Goal: Contribute content: Add original content to the website for others to see

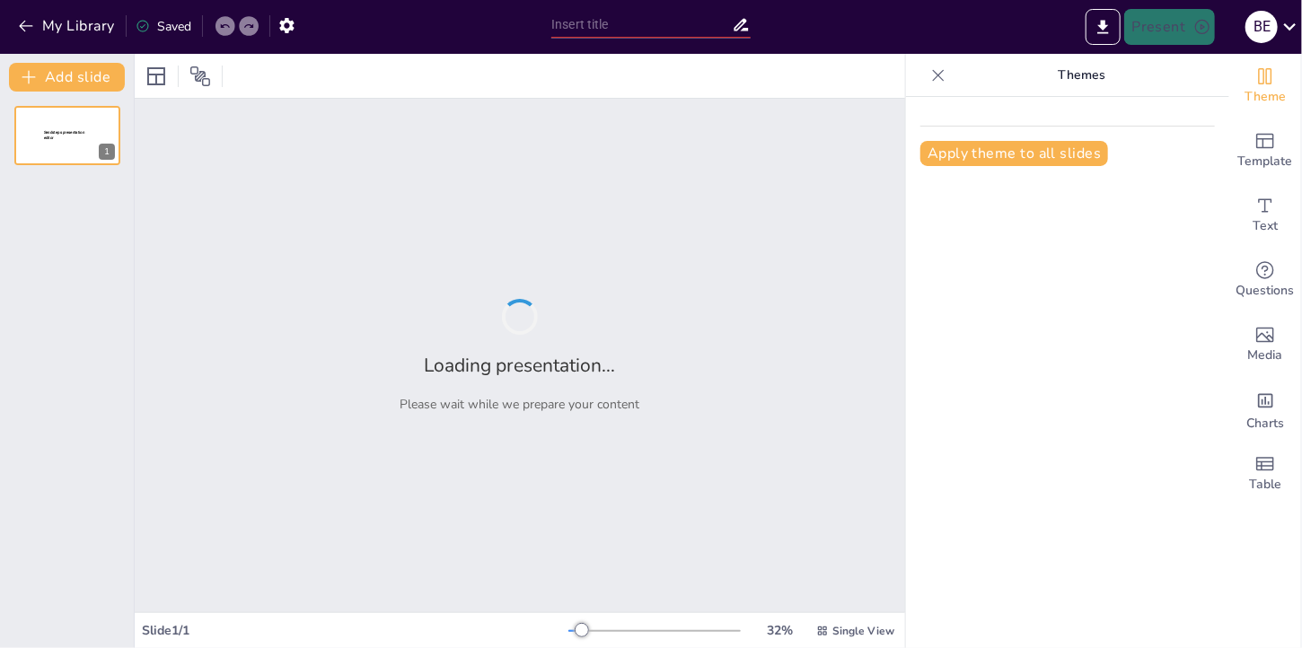
type input "Integración de Plataformas: Maximizando el Impacto de TikTok, Blogs y [PERSON_N…"
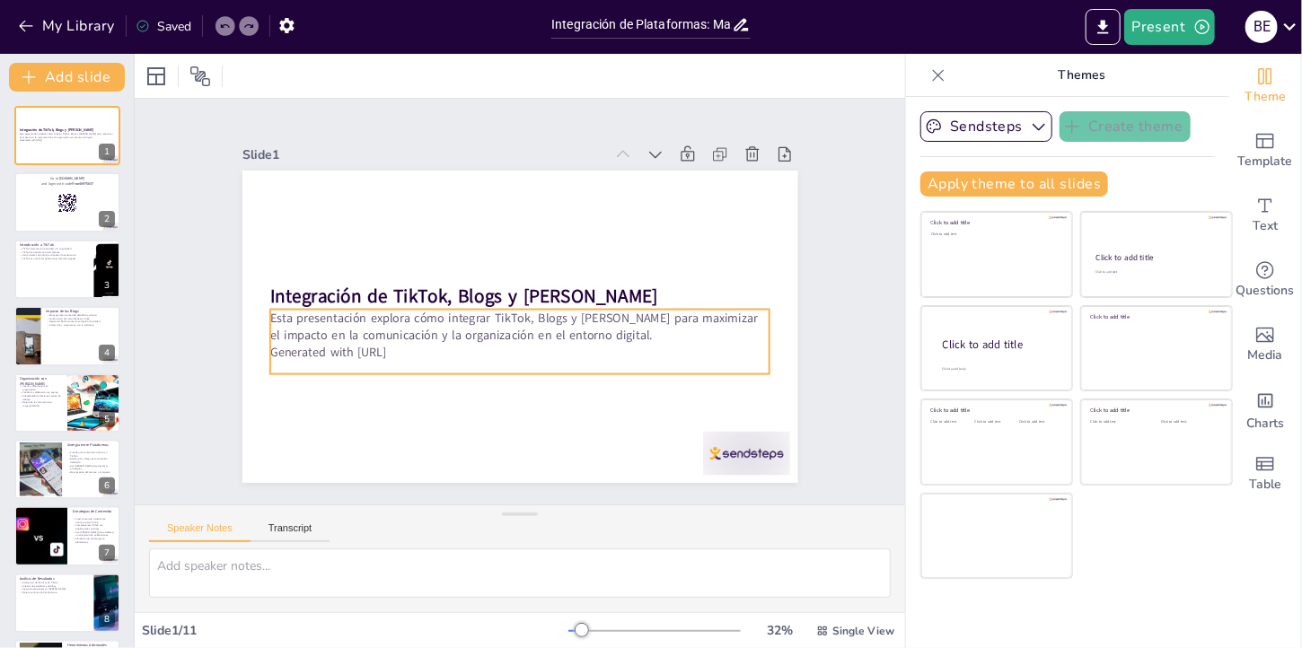
checkbox input "true"
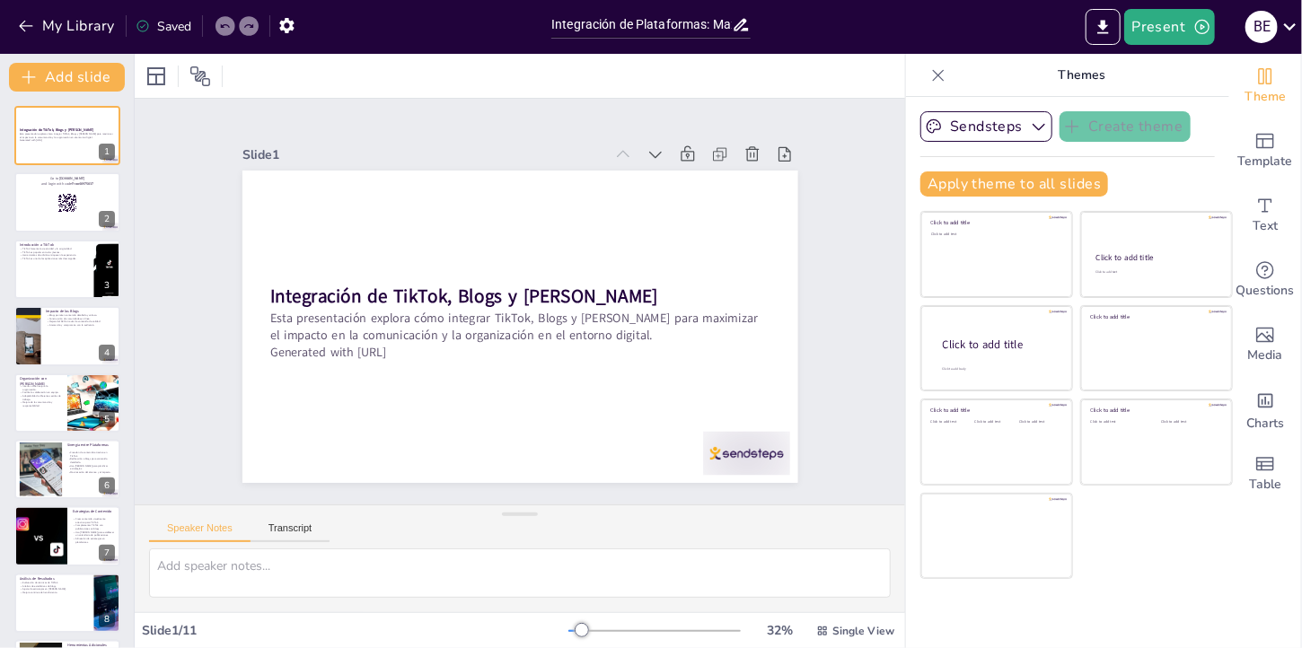
checkbox input "true"
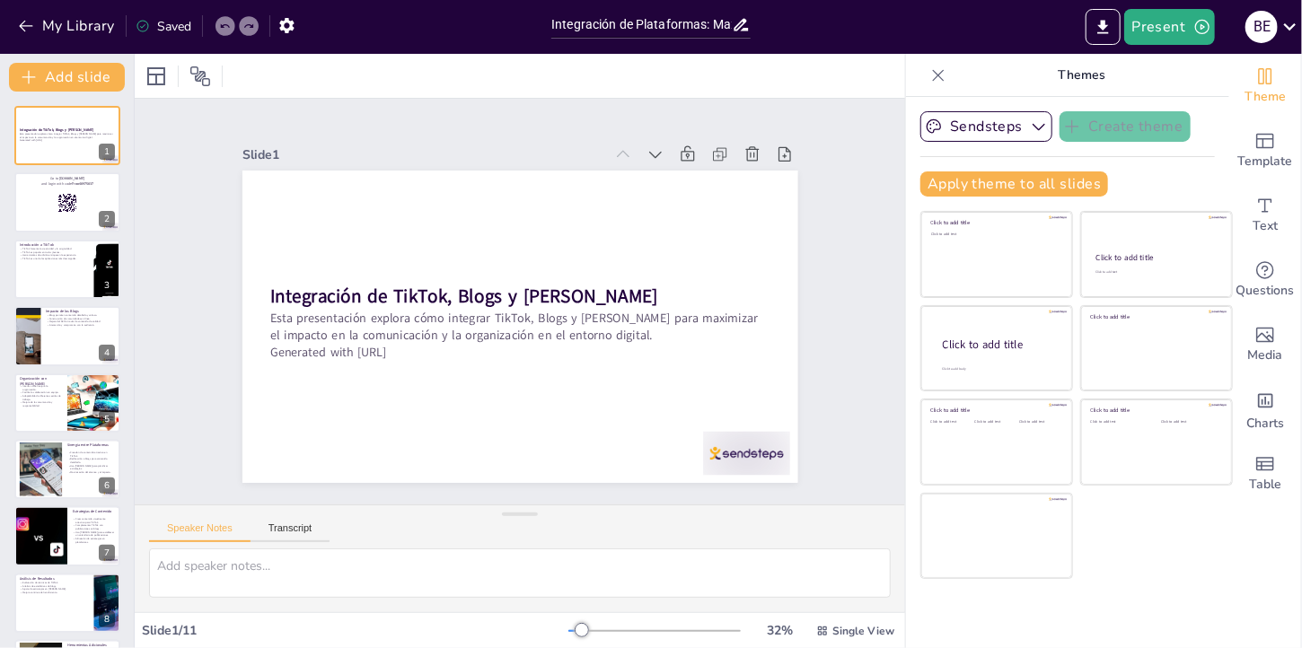
checkbox input "true"
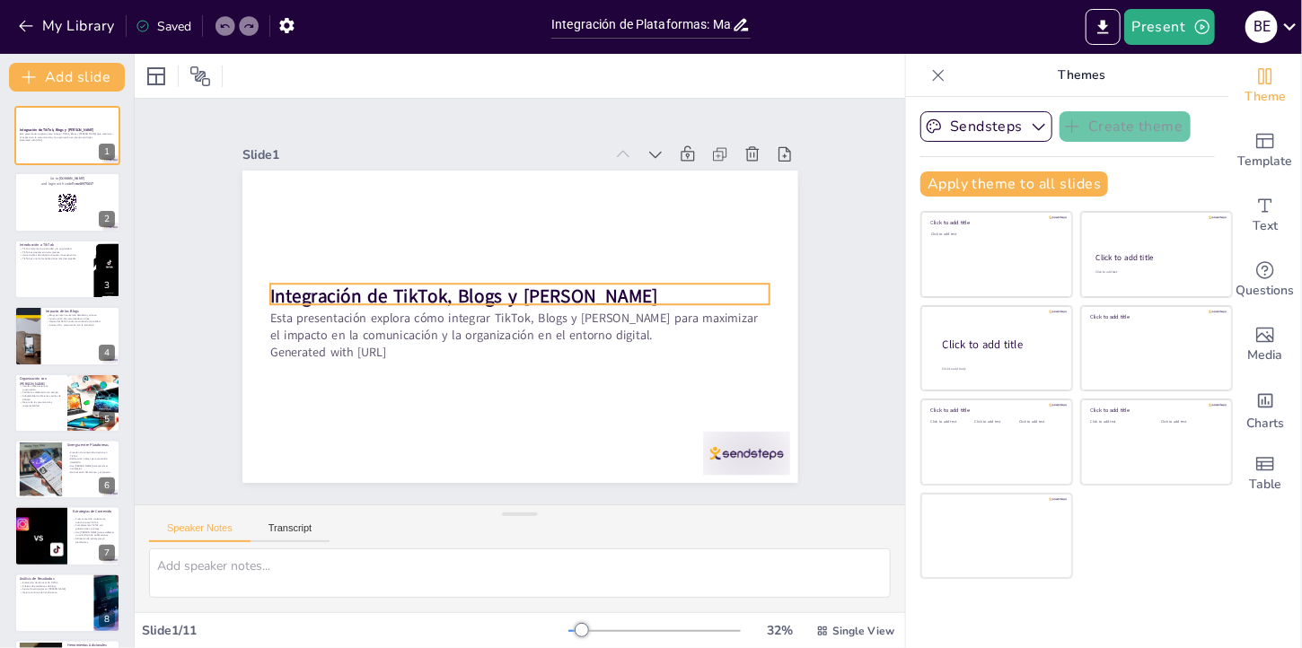
checkbox input "true"
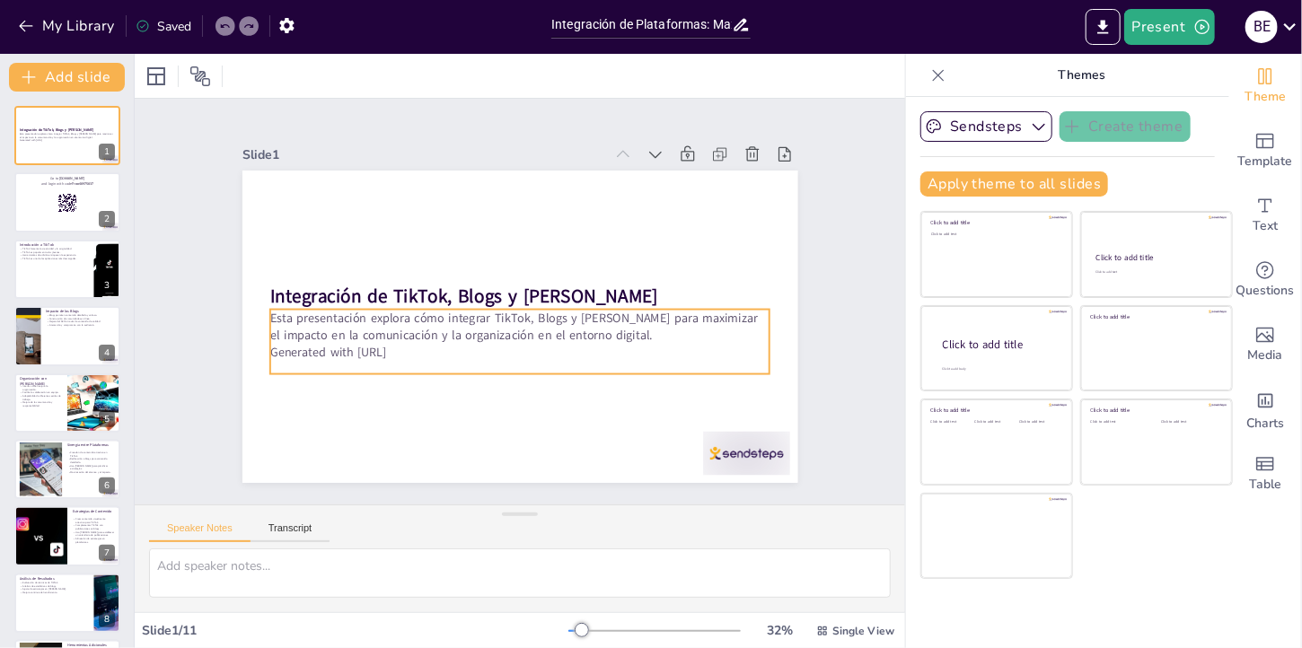
checkbox input "true"
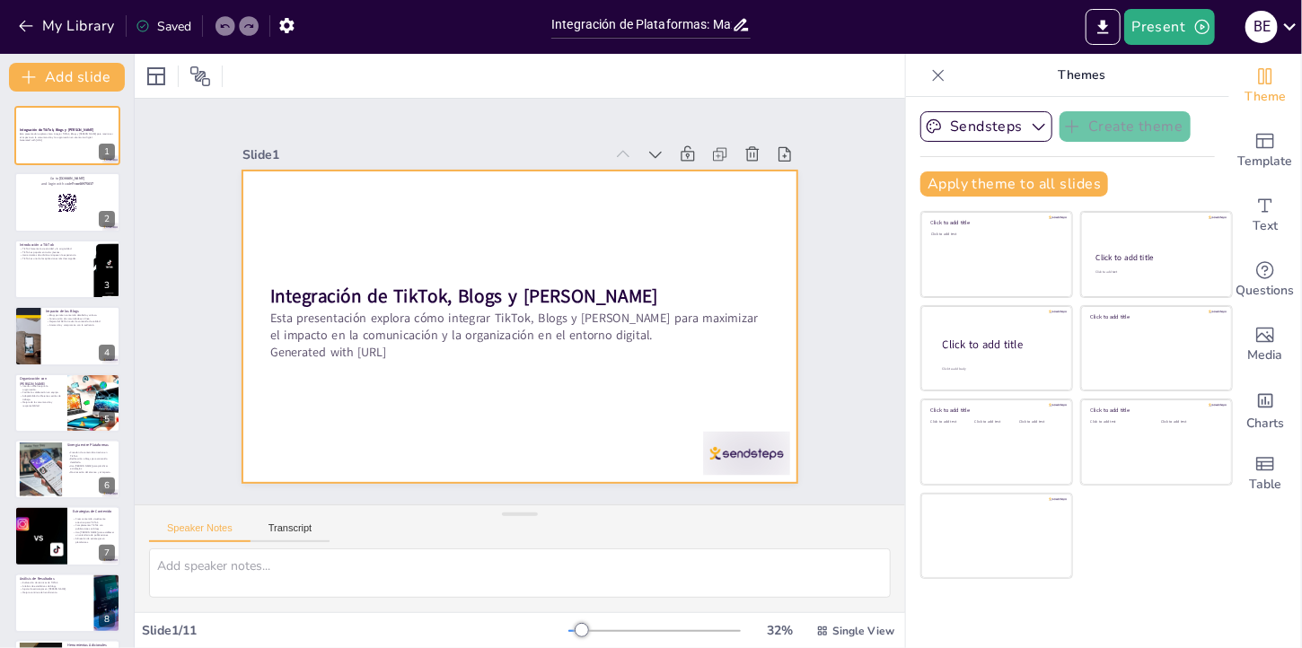
checkbox input "true"
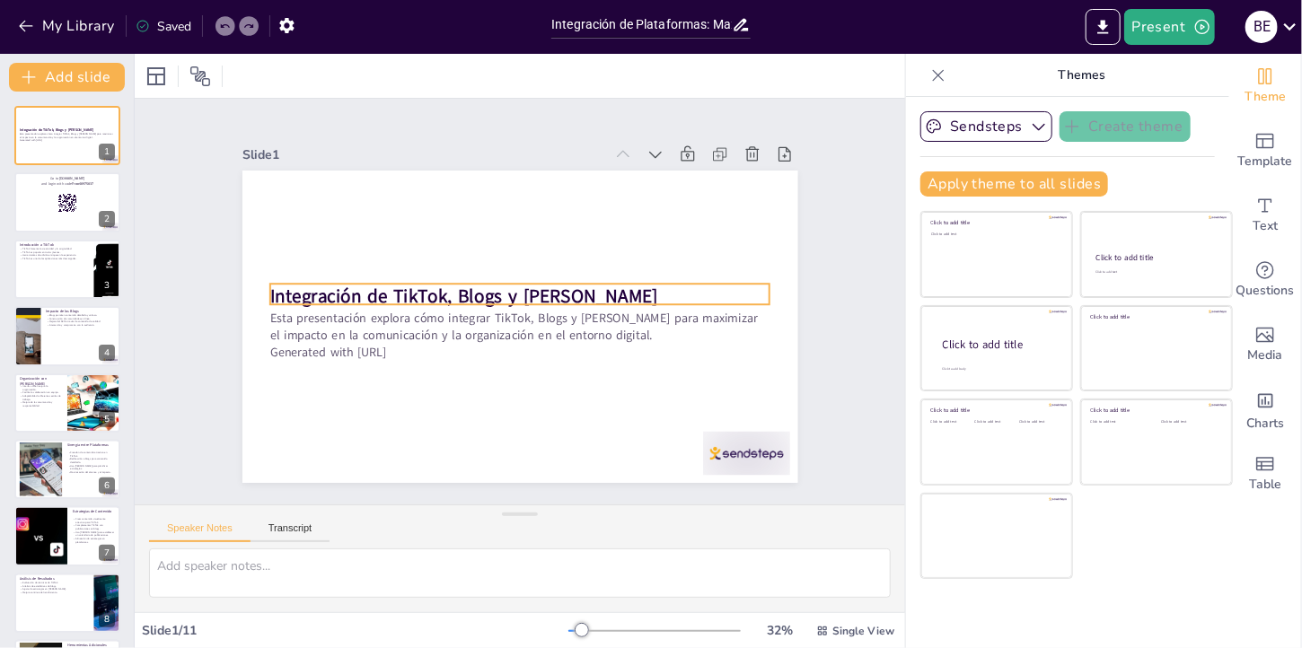
checkbox input "true"
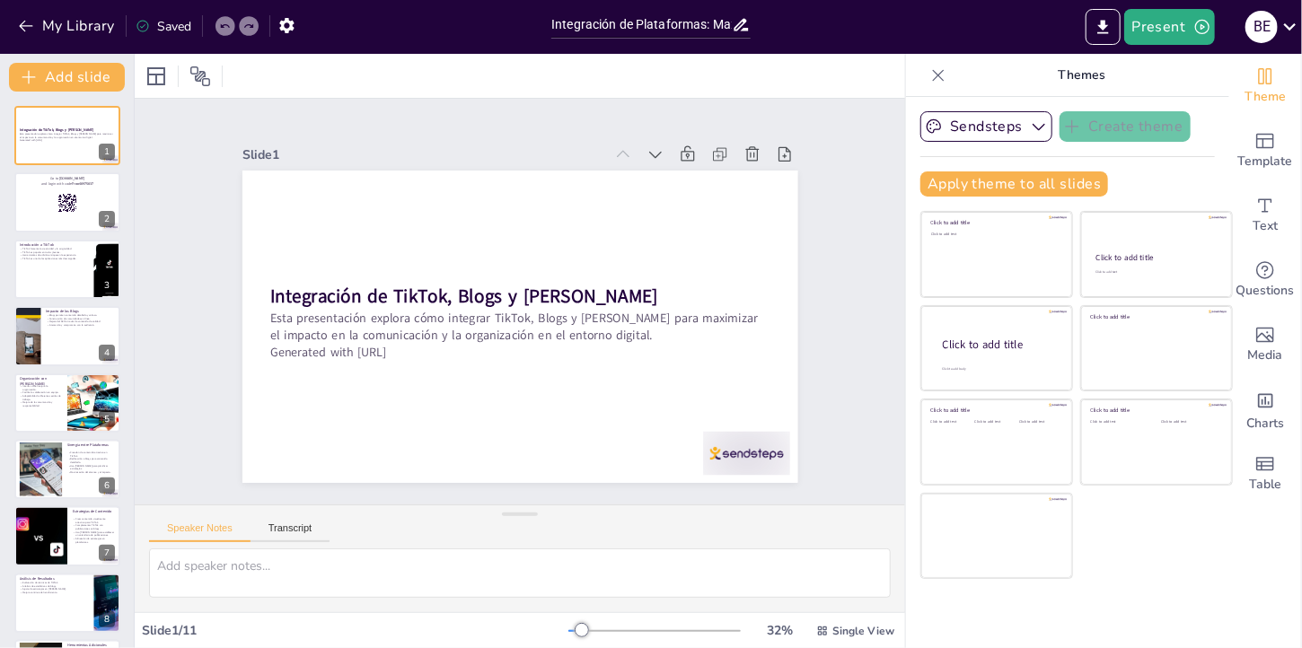
checkbox input "true"
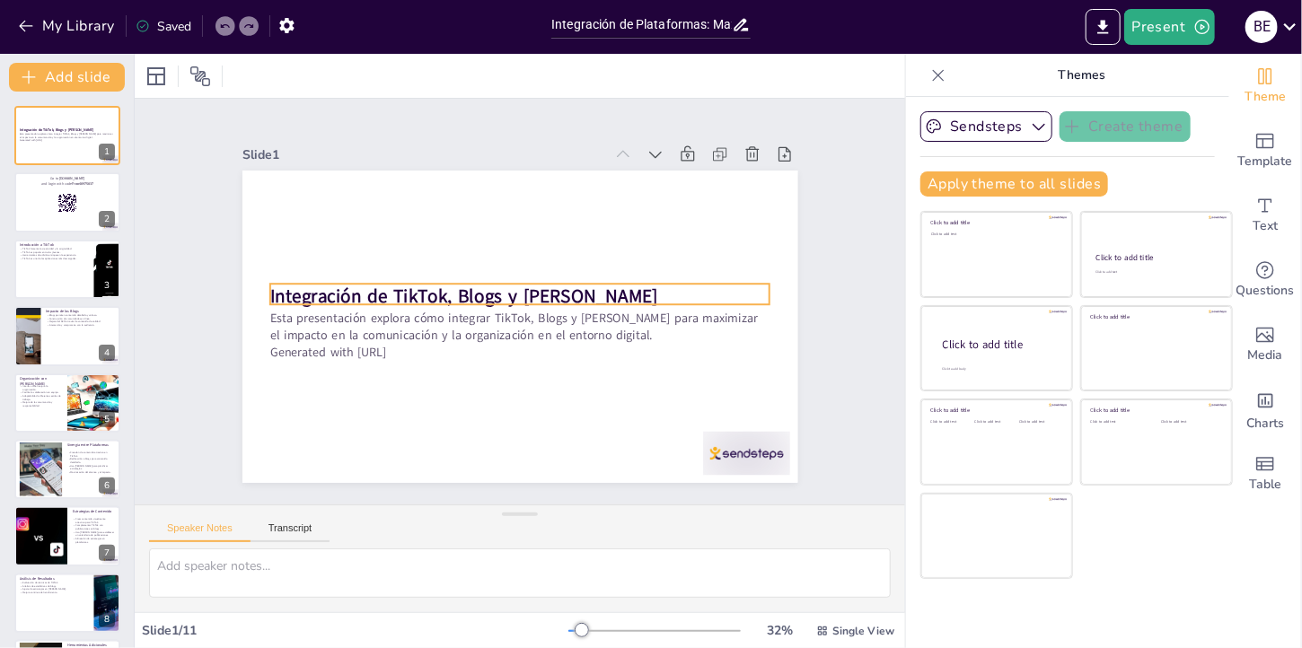
checkbox input "true"
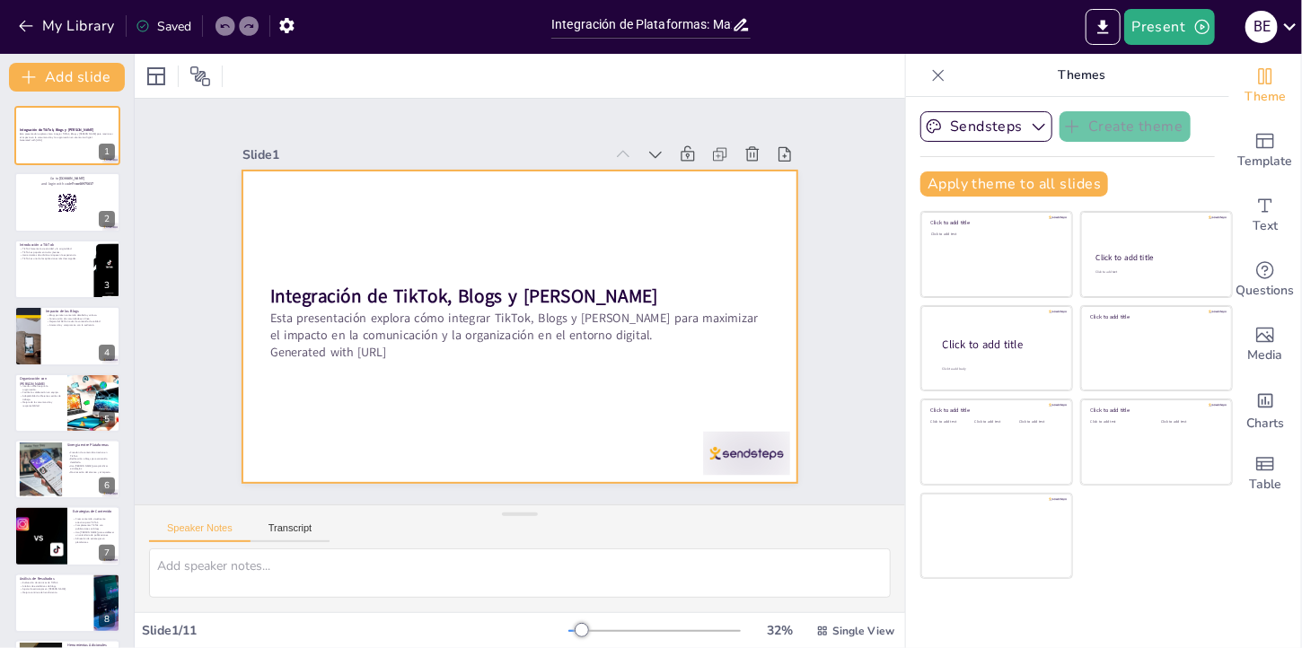
checkbox input "true"
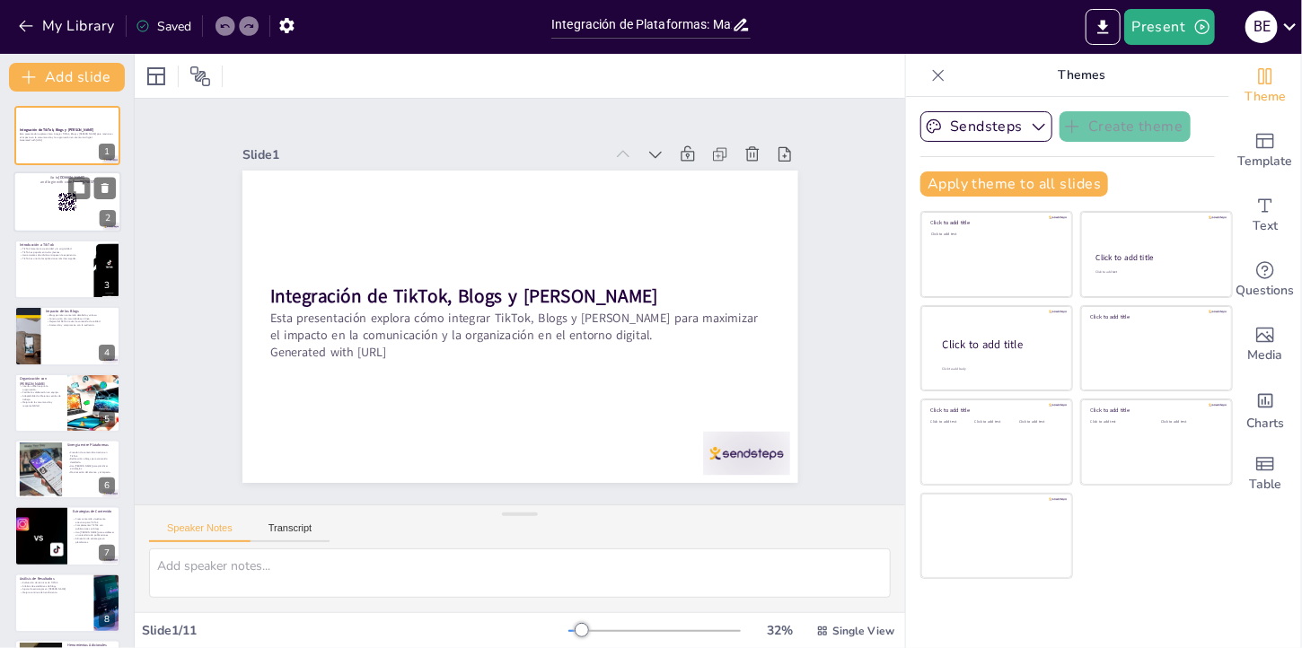
checkbox input "true"
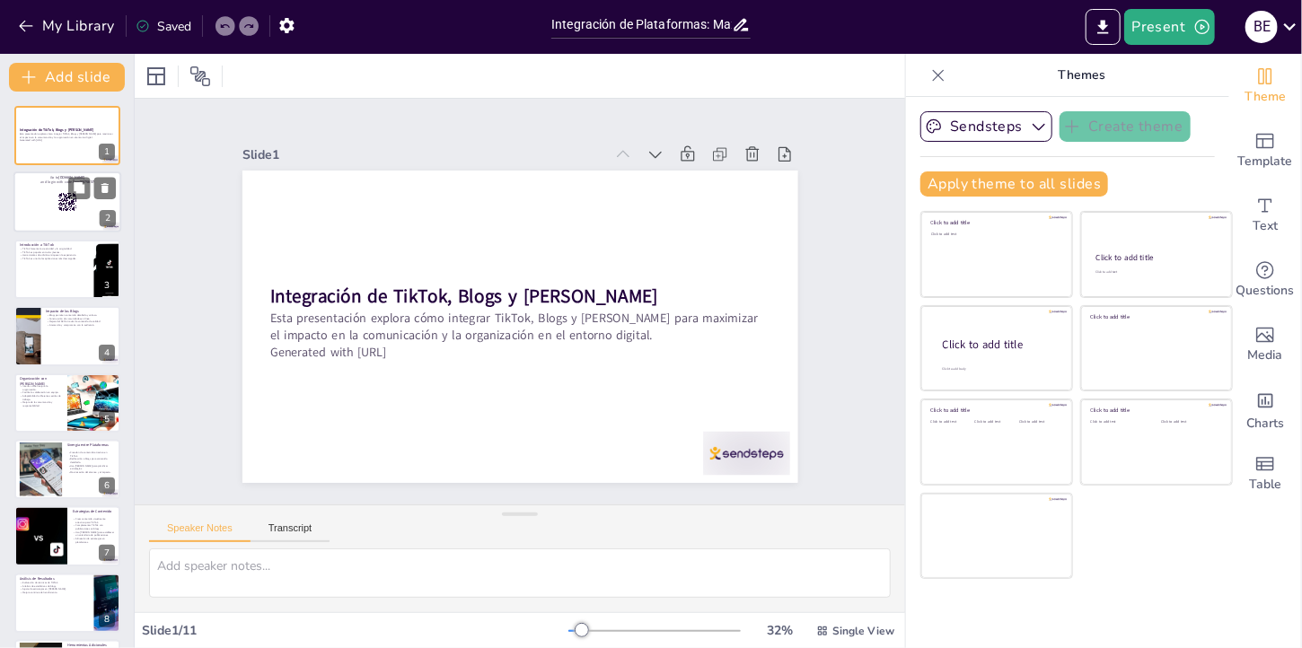
checkbox input "true"
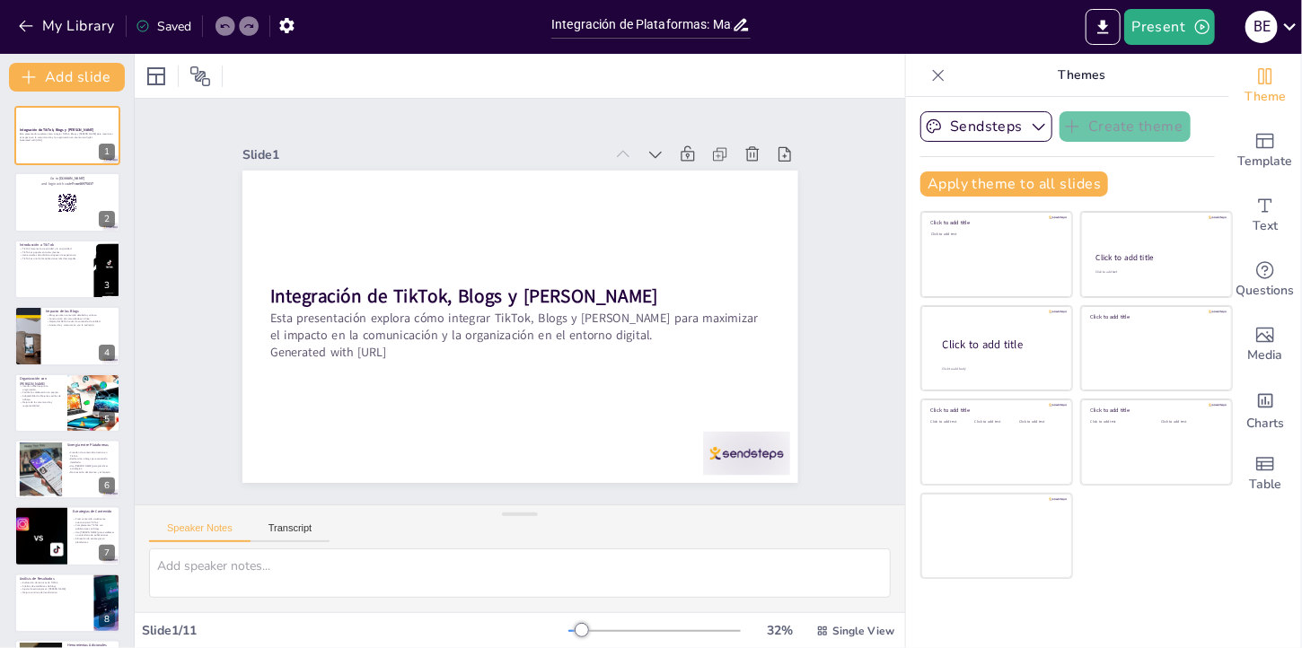
checkbox input "true"
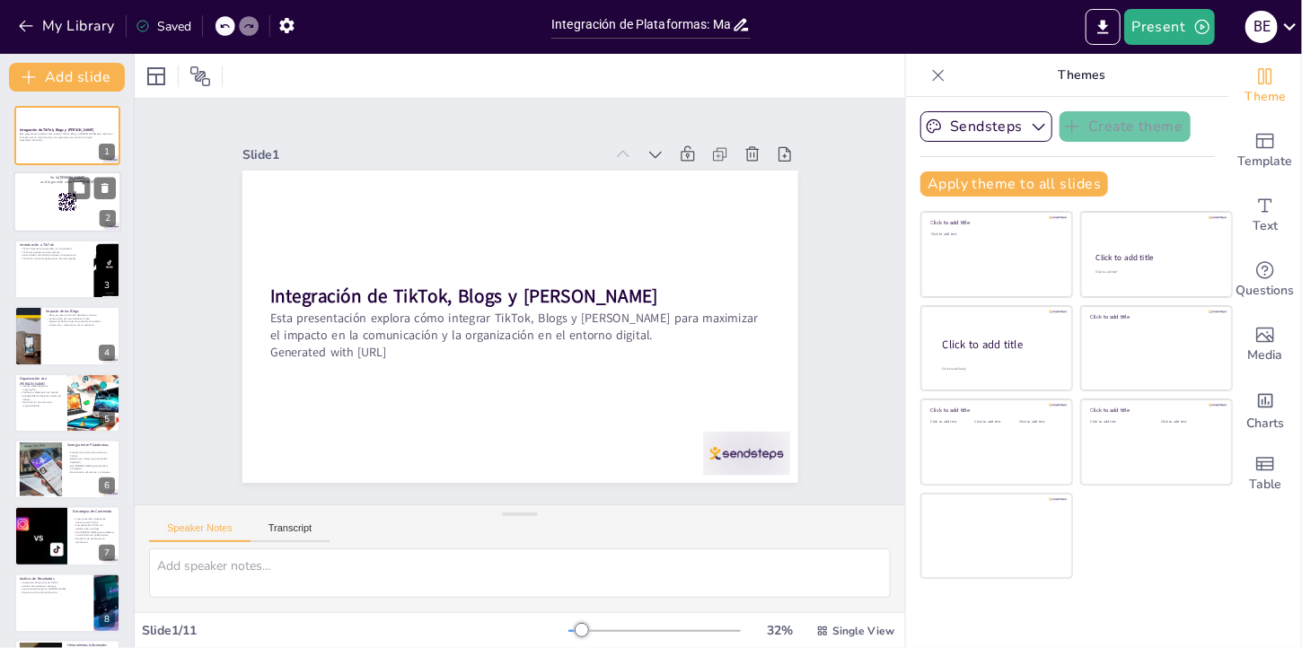
checkbox input "true"
click at [36, 180] on p "and login with code Free48975837" at bounding box center [67, 182] width 97 height 5
checkbox input "true"
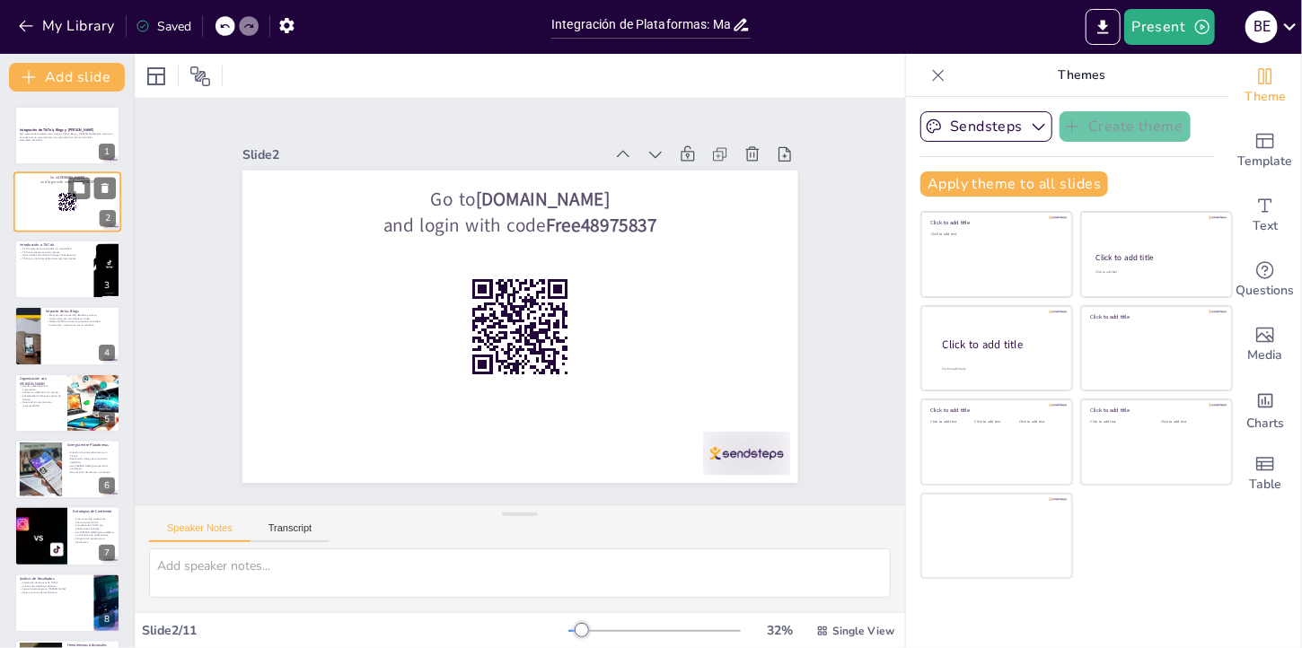
checkbox input "true"
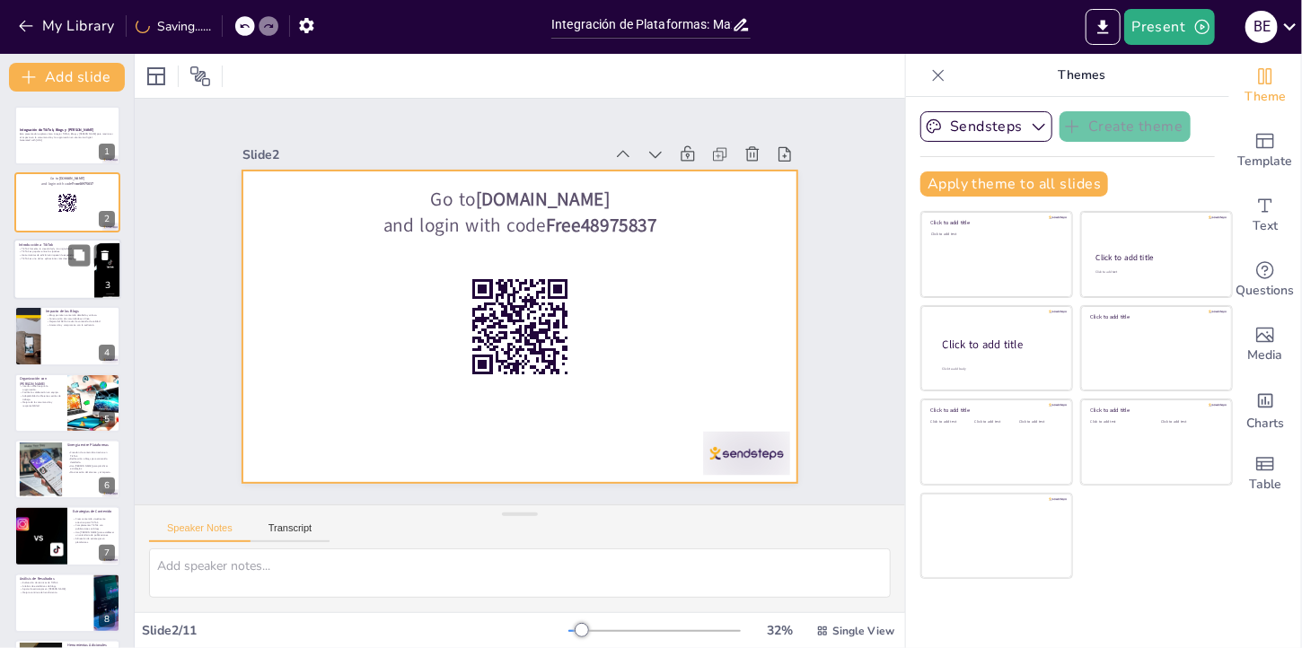
checkbox input "true"
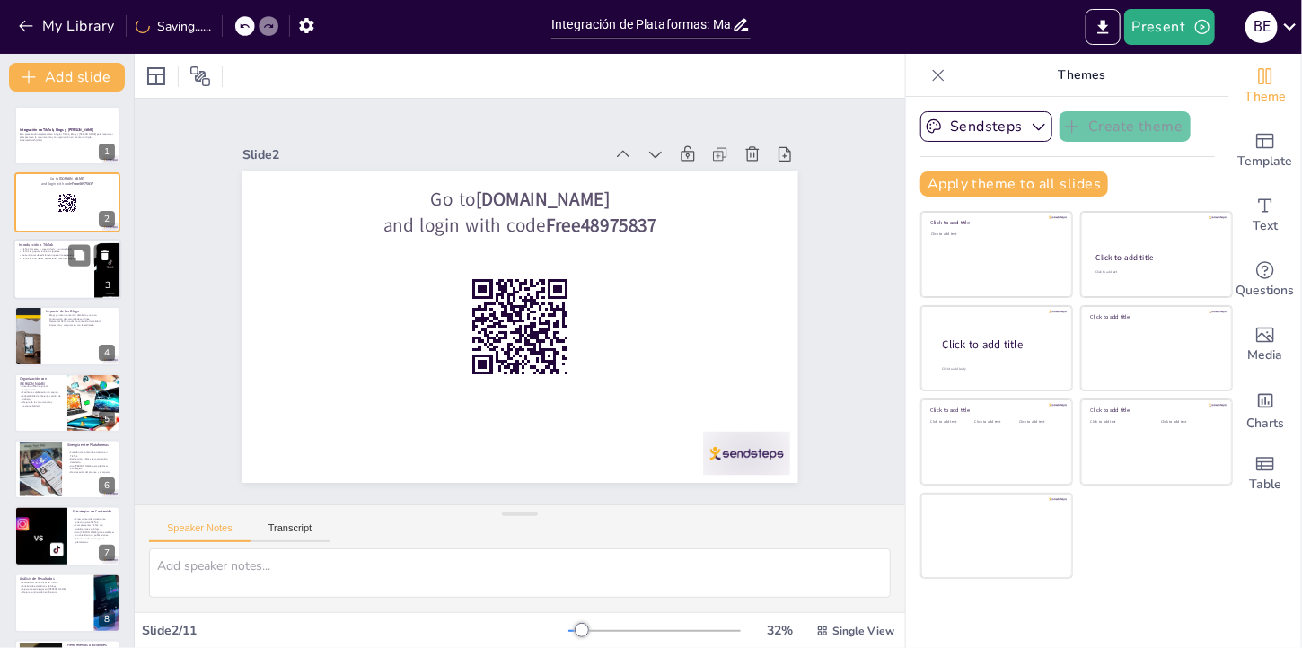
checkbox input "true"
click at [37, 250] on p "TikTok es popular entre los jóvenes." at bounding box center [54, 252] width 70 height 4
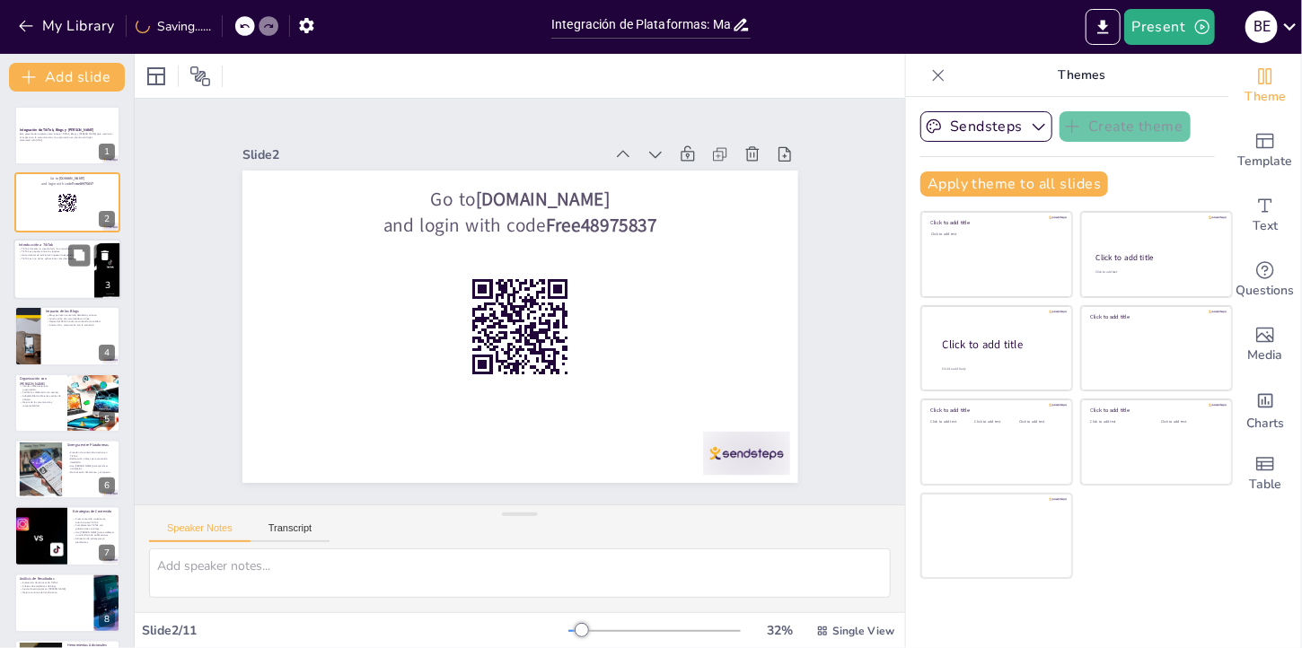
type textarea "Lo ipsumdolors am co adipi elitseddoei te IncIdi, ut lab etdolor m ali enimadmi…"
checkbox input "true"
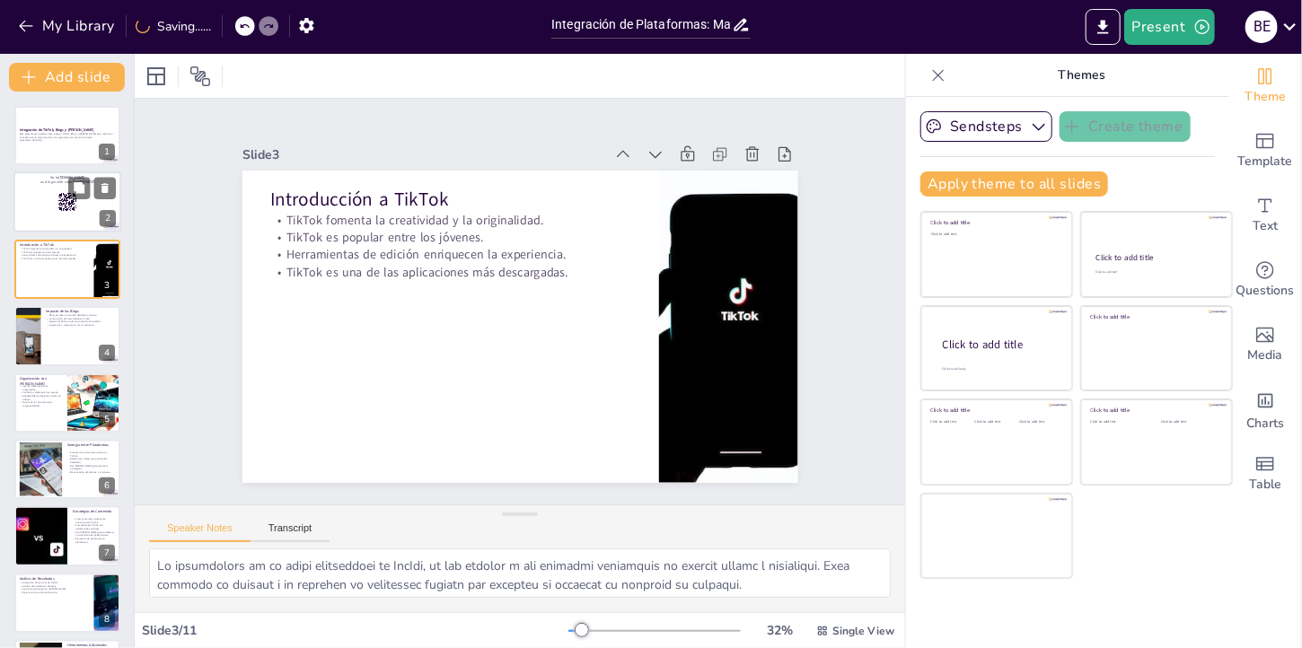
checkbox input "true"
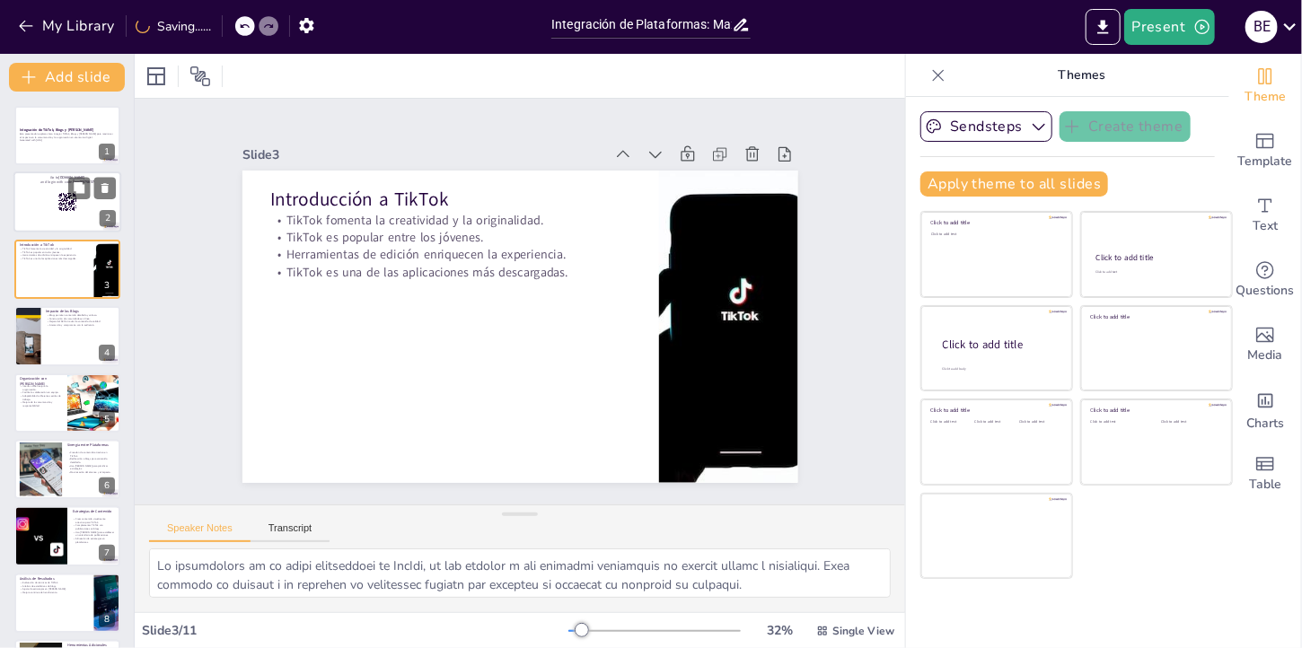
checkbox input "true"
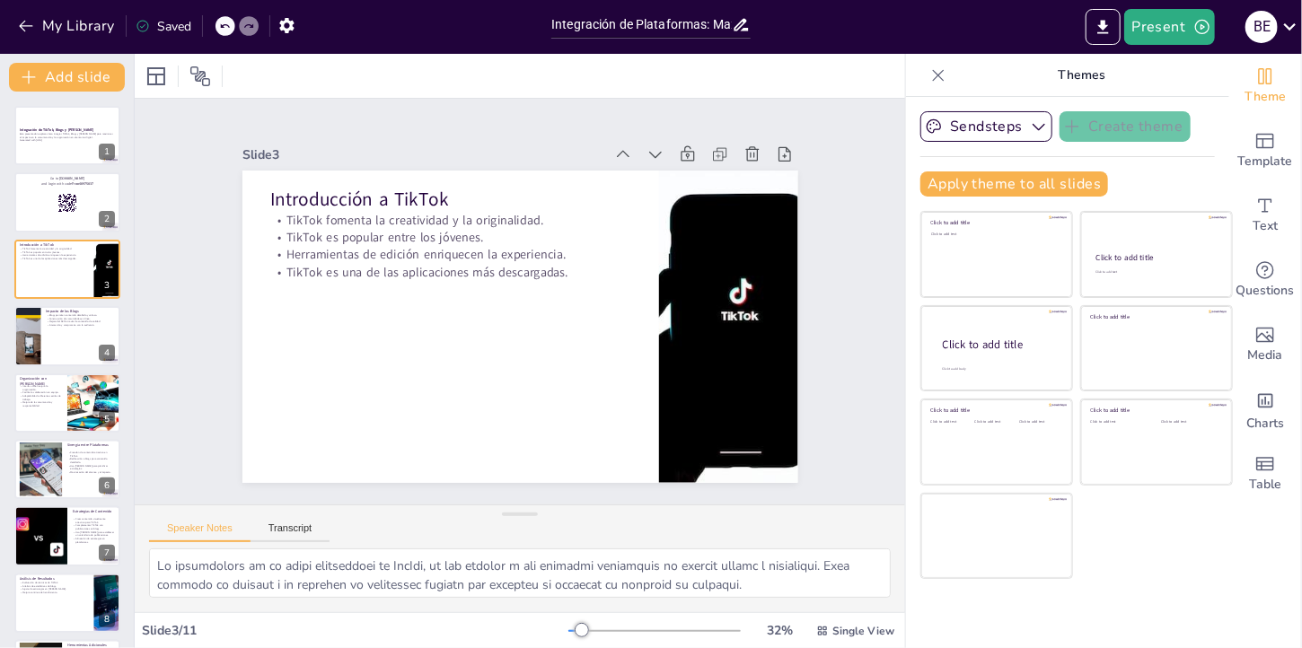
checkbox input "true"
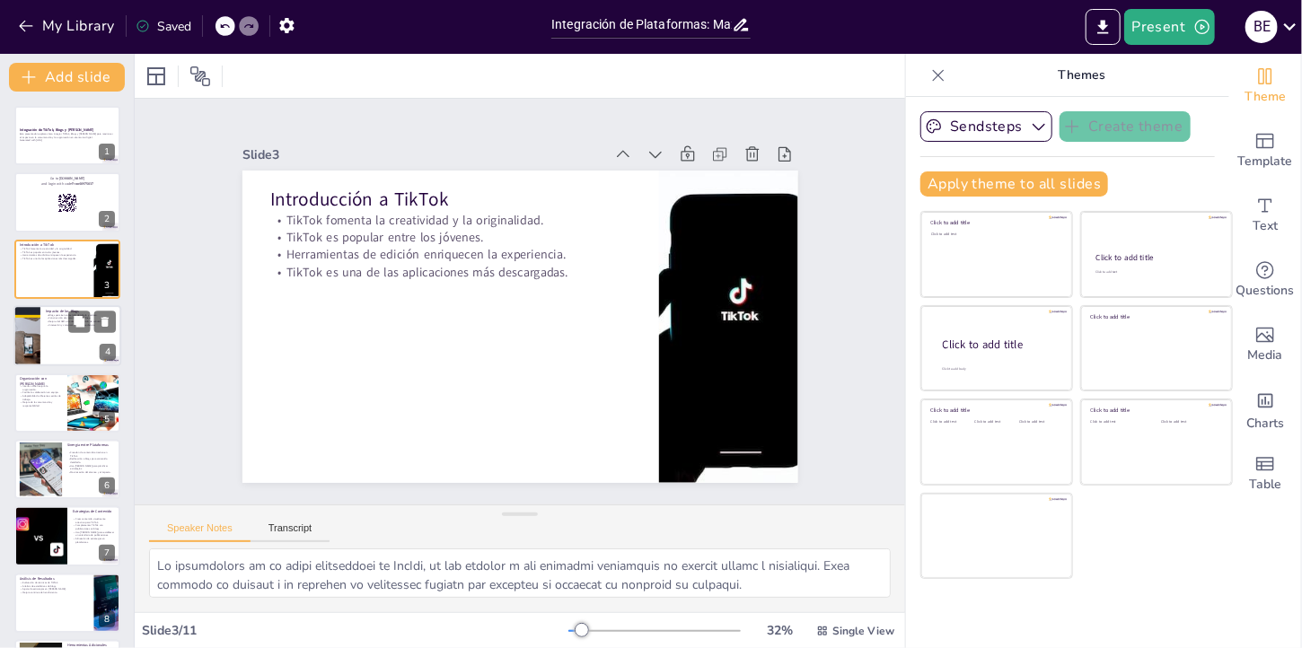
checkbox input "true"
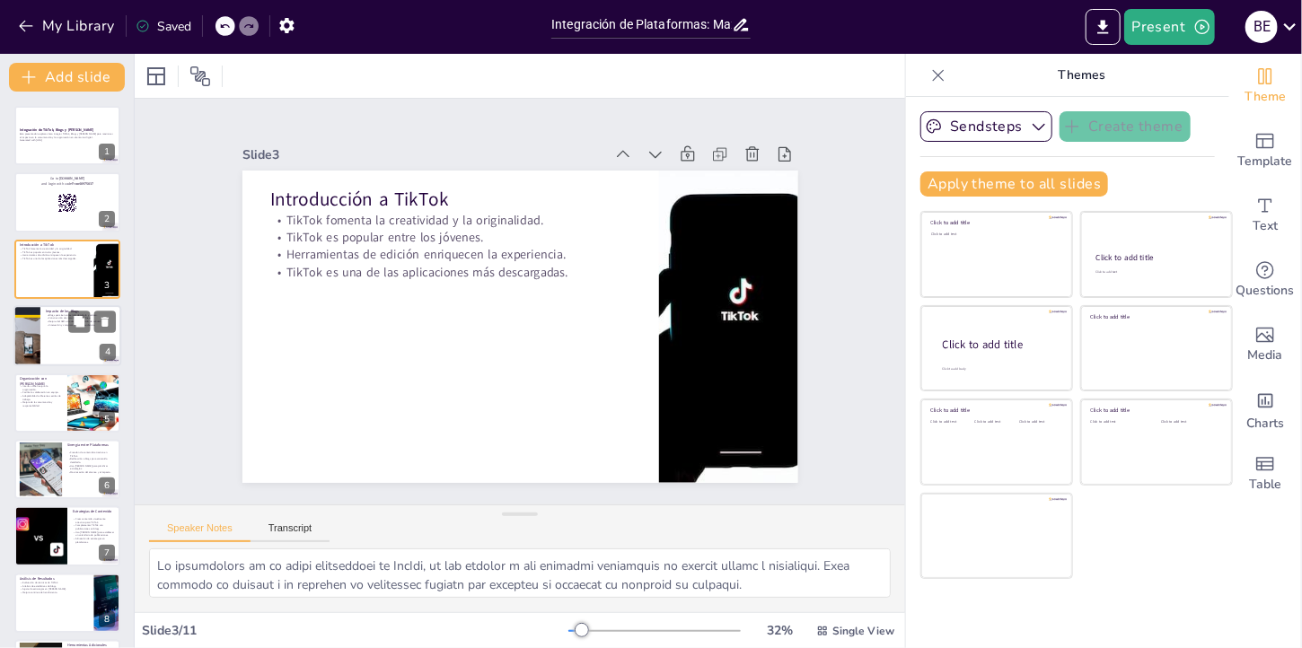
checkbox input "true"
click at [46, 332] on div at bounding box center [67, 335] width 108 height 61
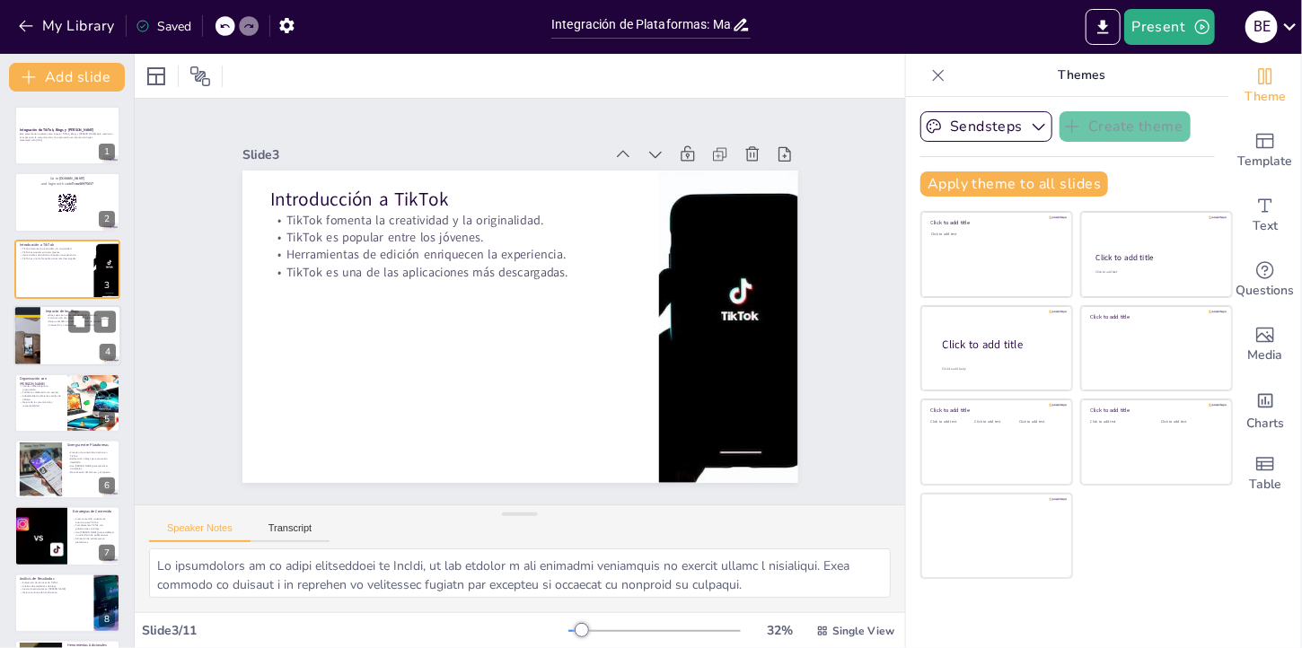
type textarea "El contenido detallado y bien investigado en los blogs proporciona a los lector…"
checkbox input "true"
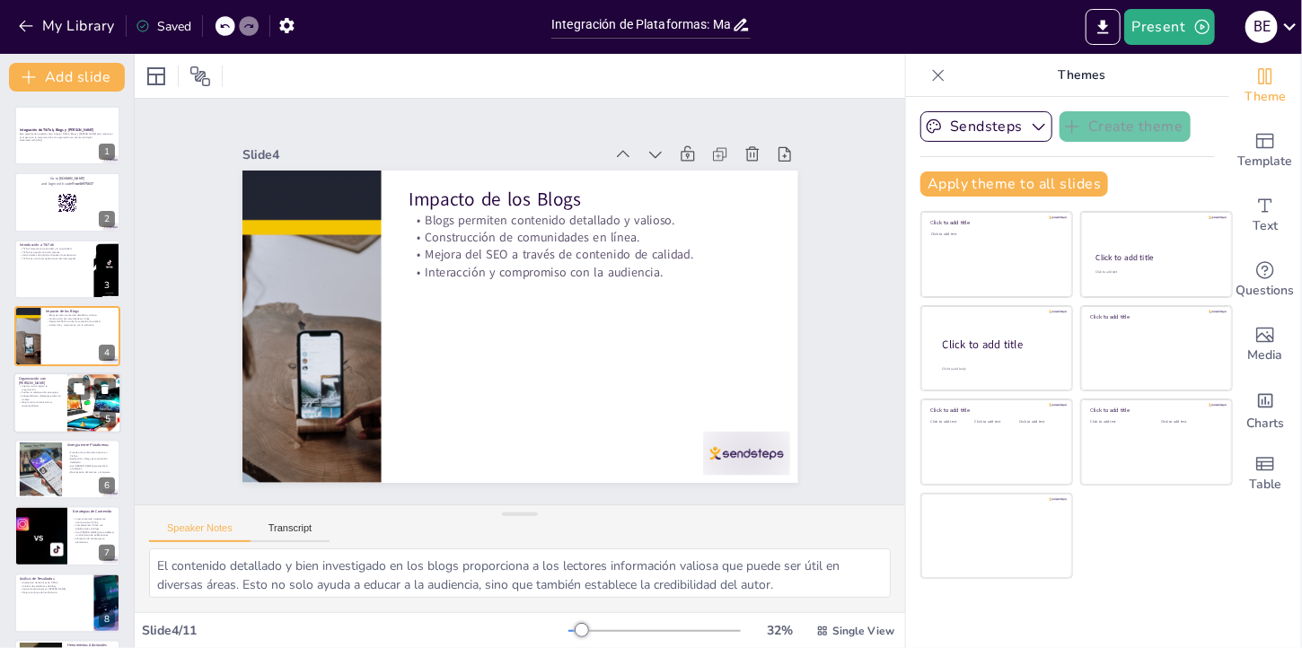
checkbox input "true"
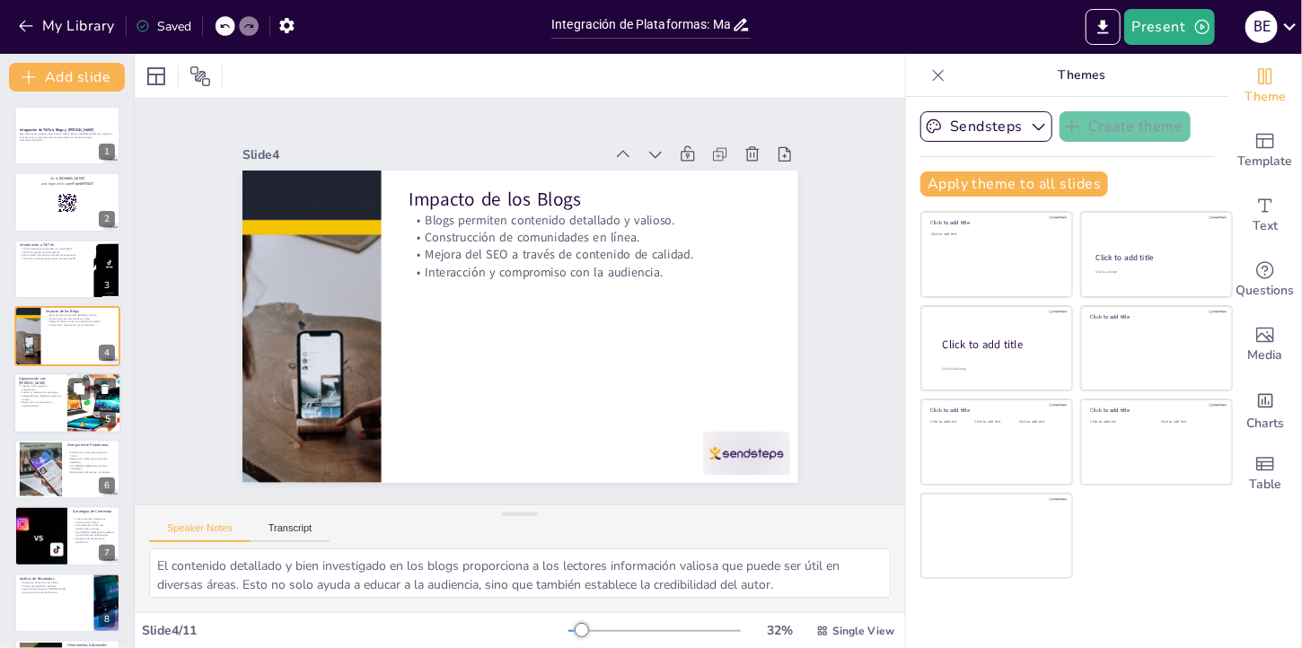
checkbox input "true"
click at [34, 419] on div at bounding box center [67, 403] width 108 height 61
type textarea "La interfaz visual [PERSON_NAME] es intuitiva y fácil de usar, lo que permite a…"
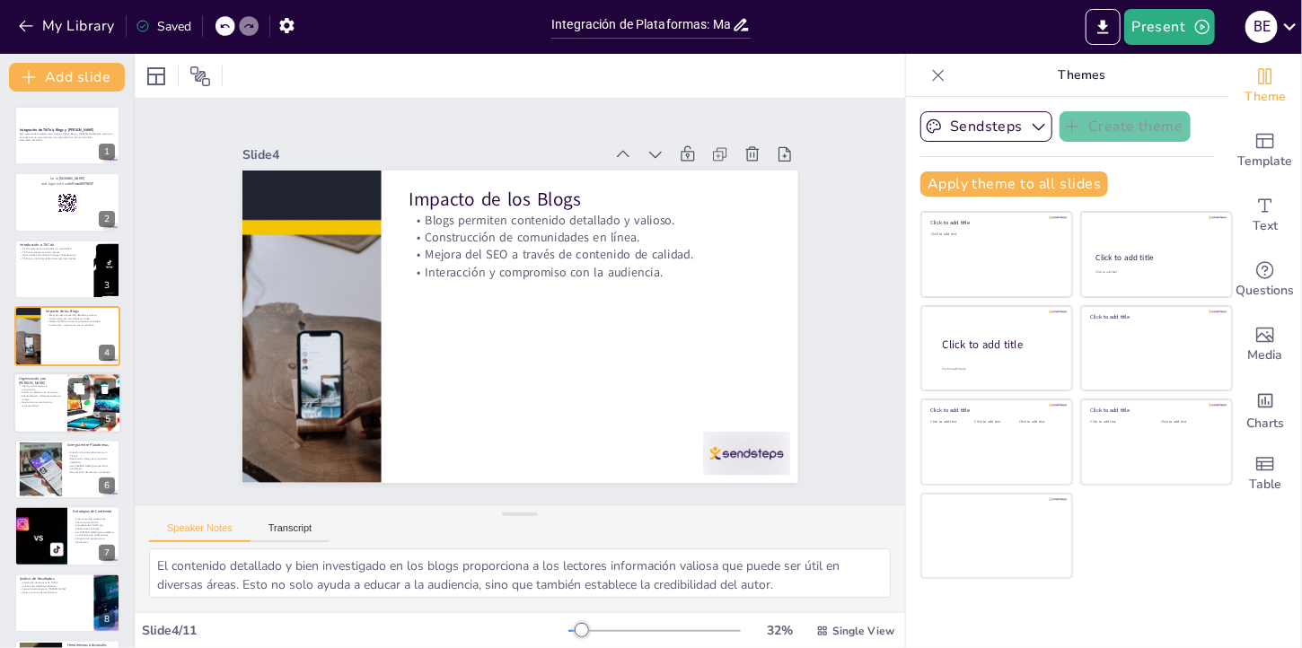
checkbox input "true"
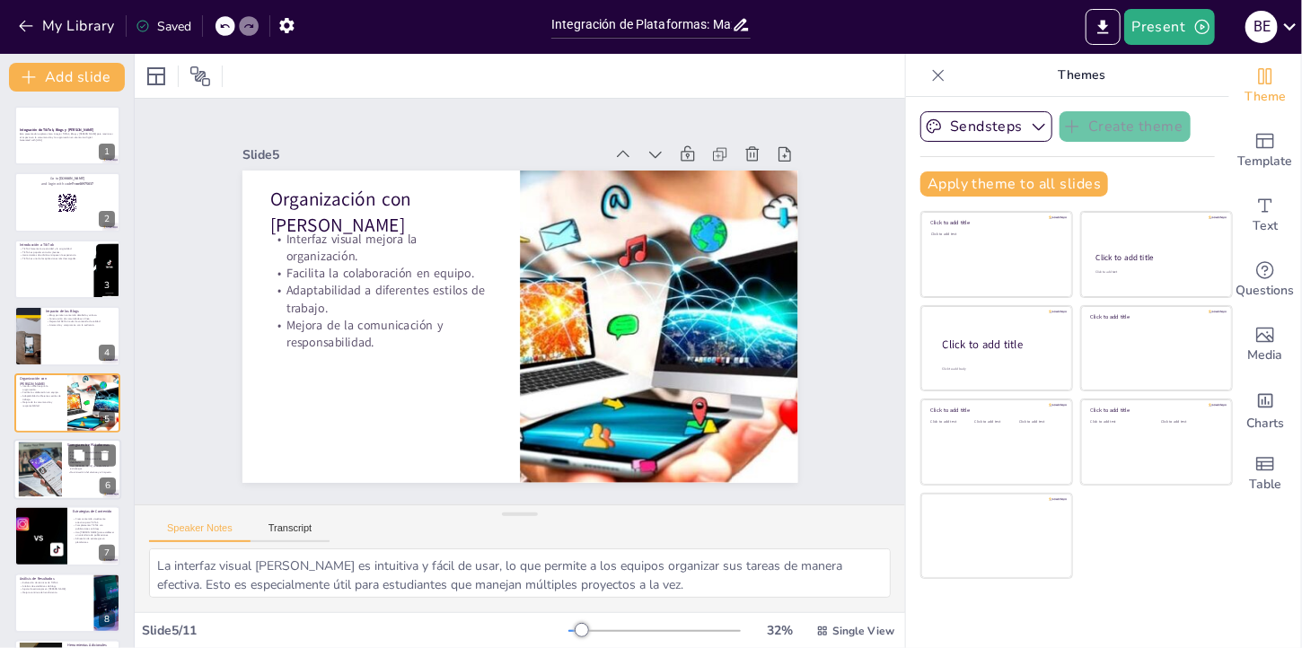
scroll to position [32, 0]
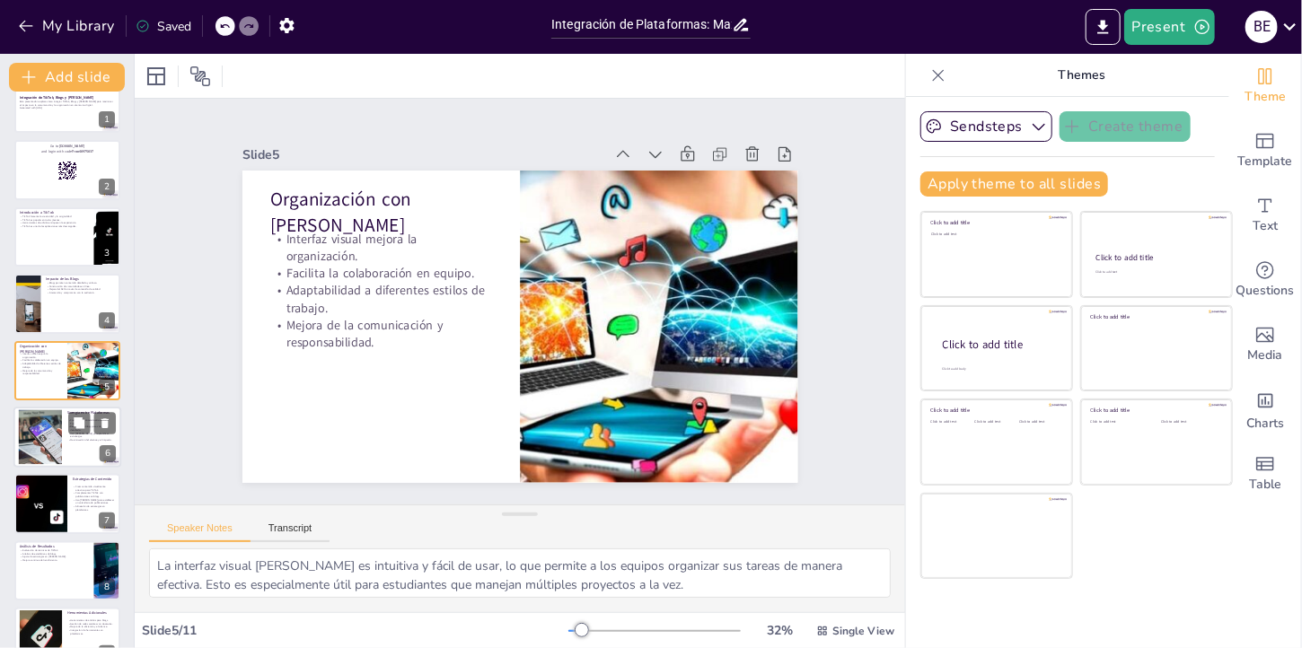
checkbox input "true"
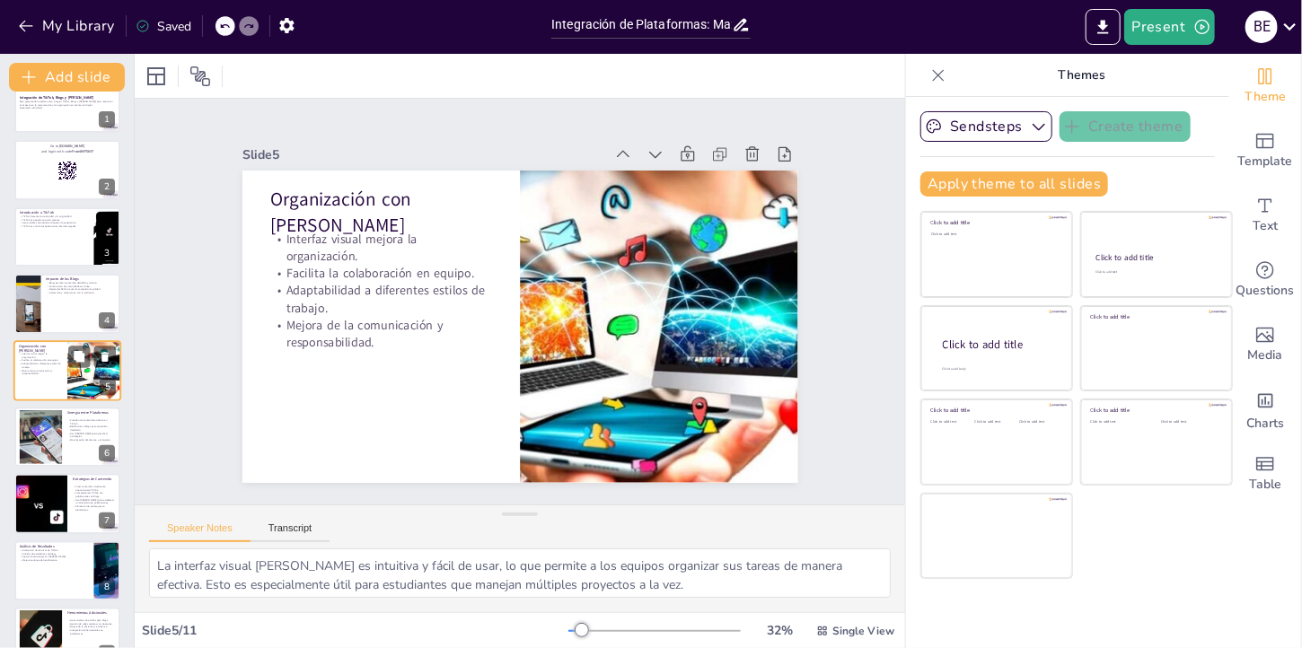
checkbox input "true"
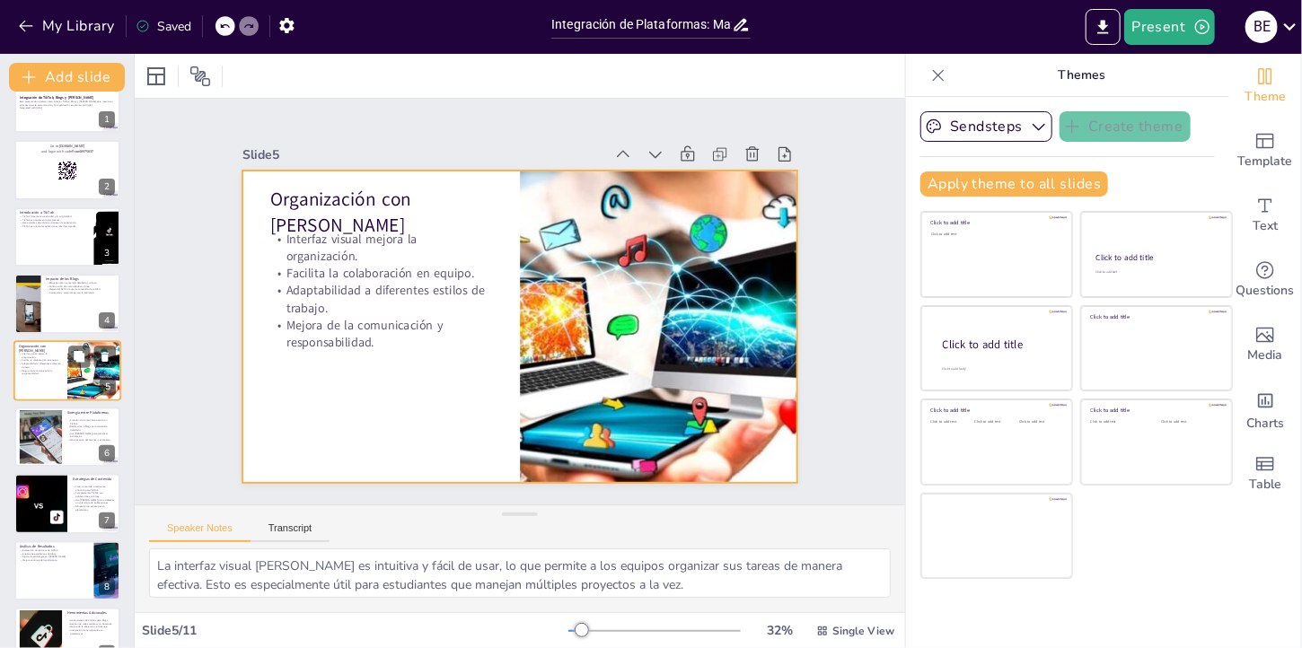
checkbox input "true"
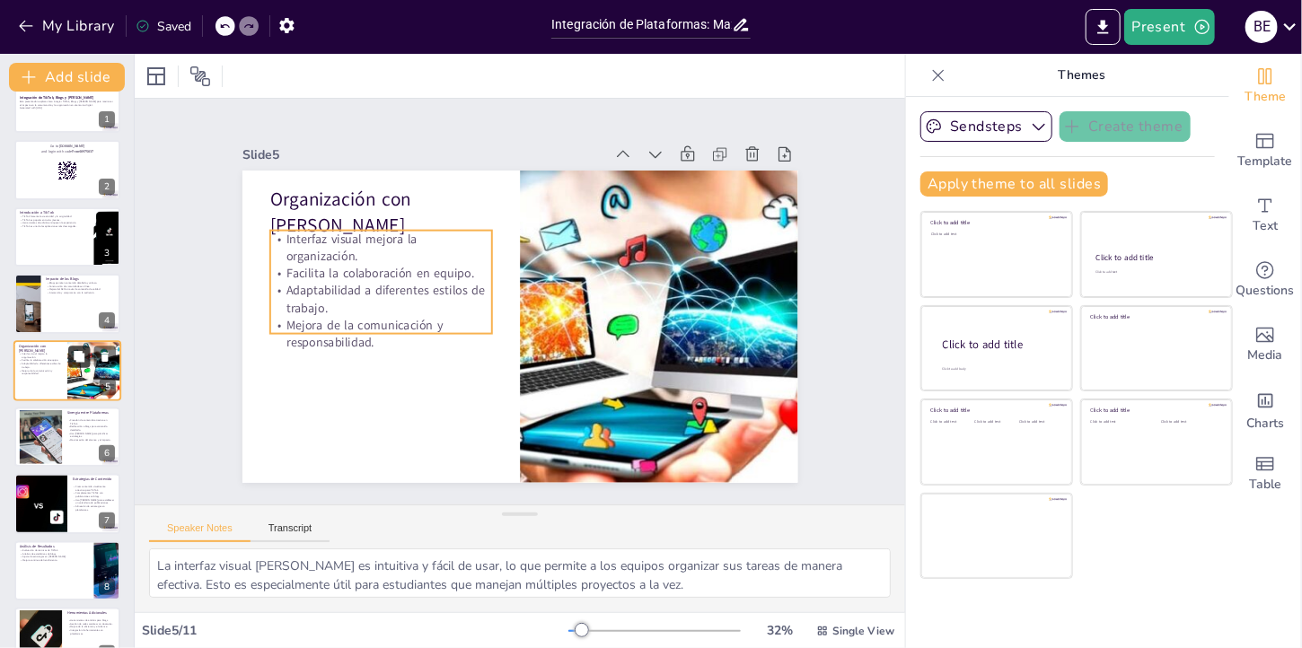
checkbox input "true"
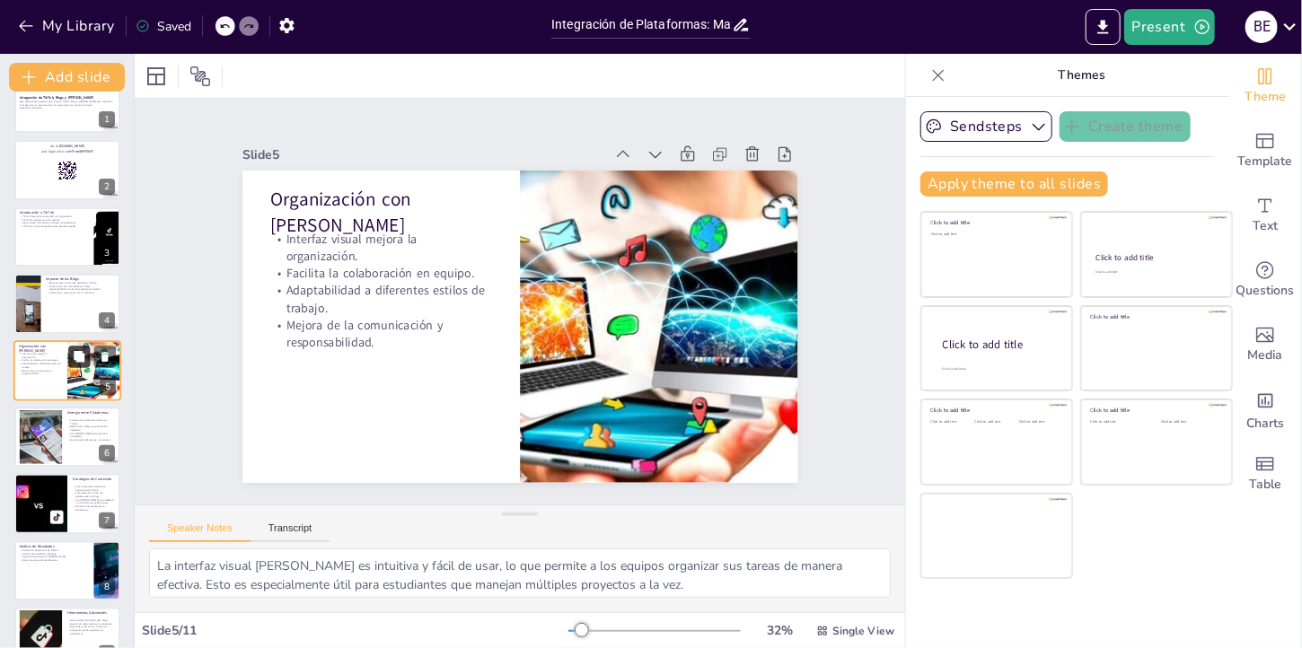
checkbox input "true"
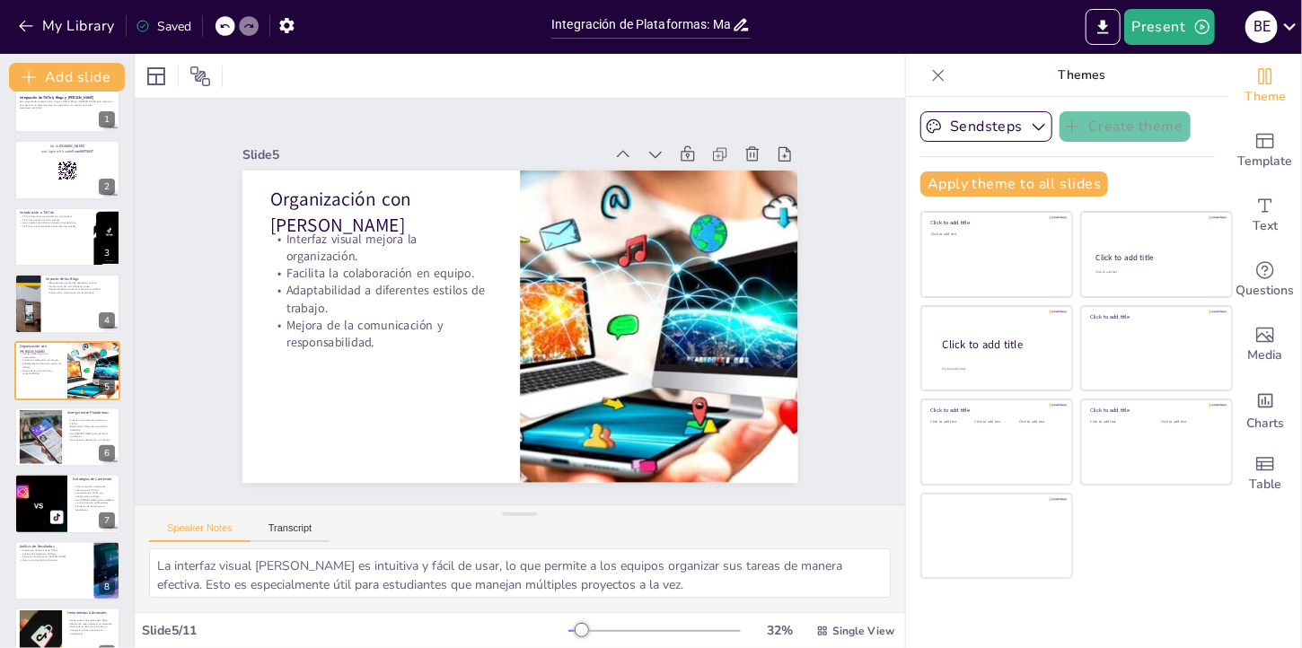
checkbox input "true"
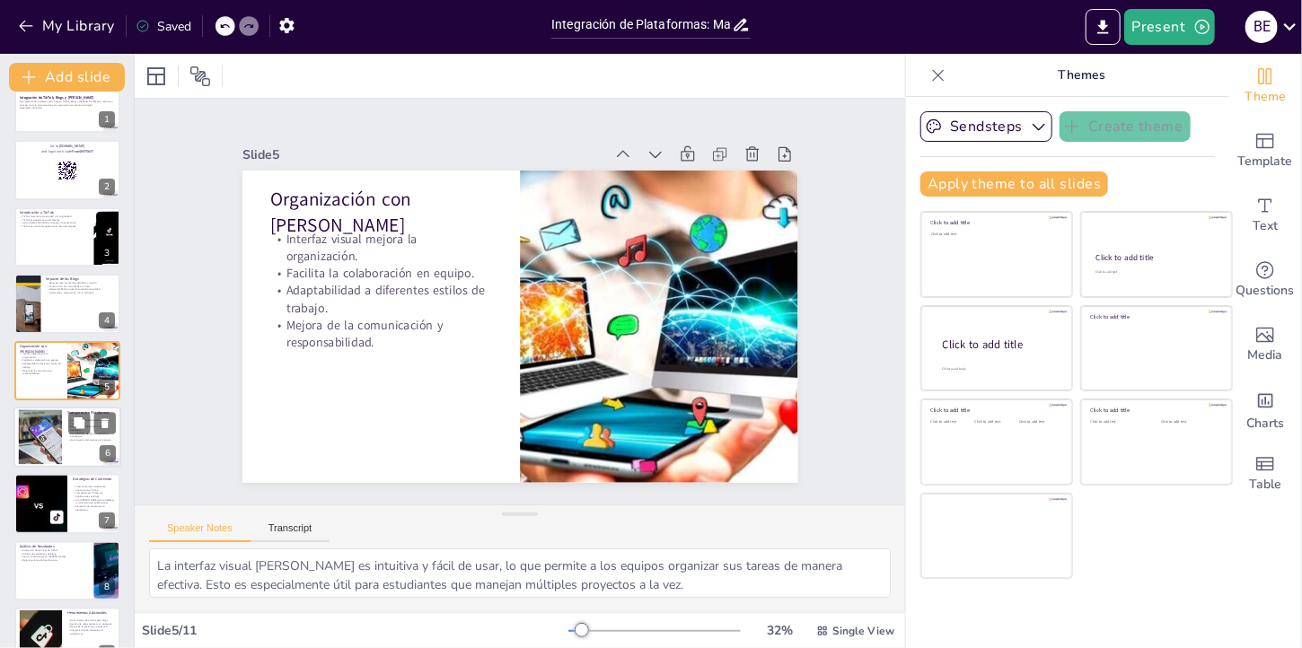
checkbox input "true"
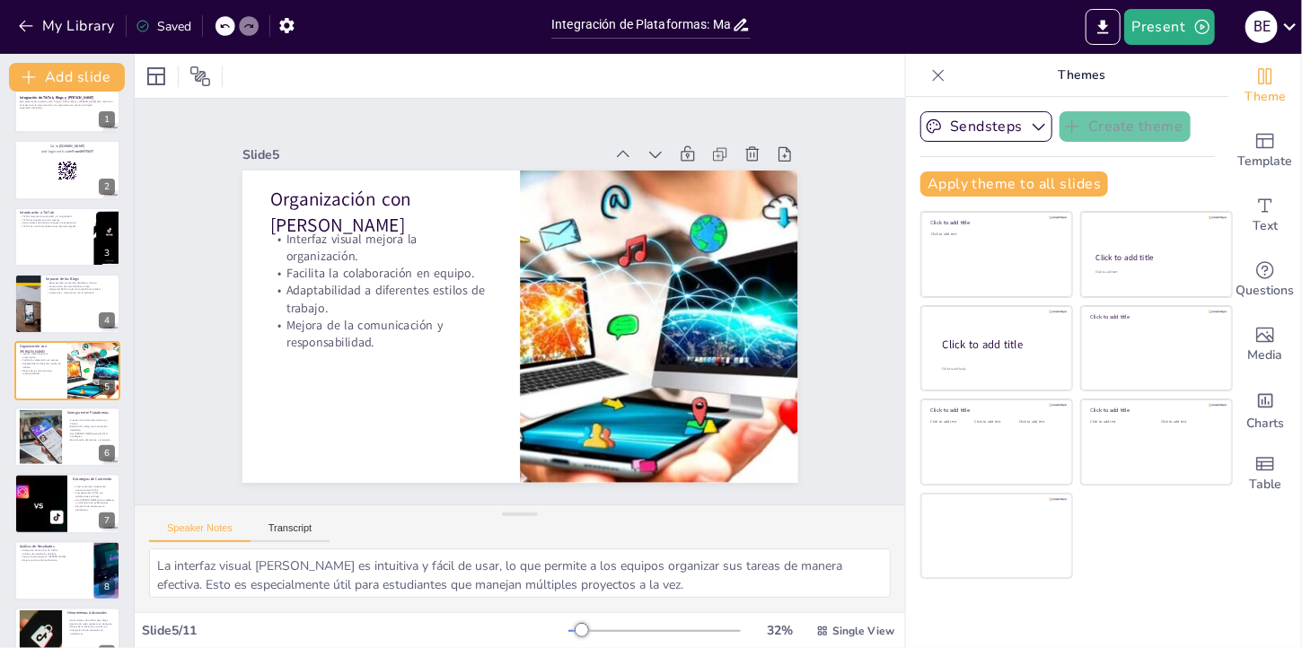
checkbox input "true"
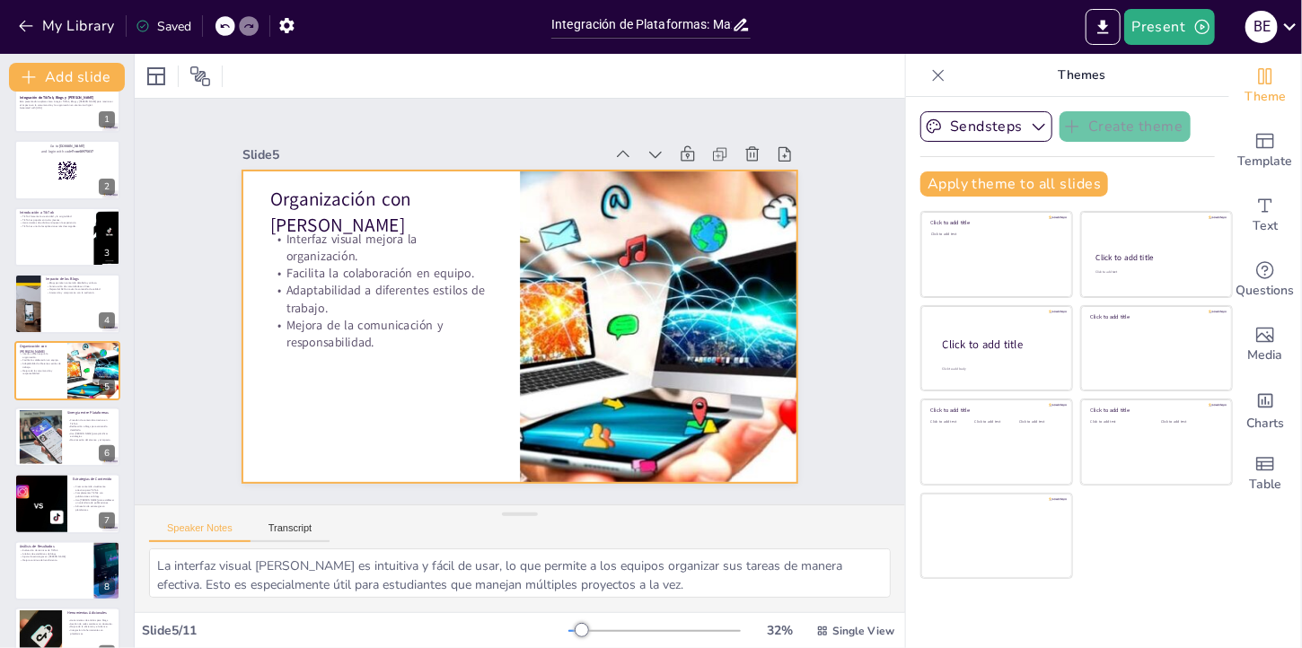
checkbox input "true"
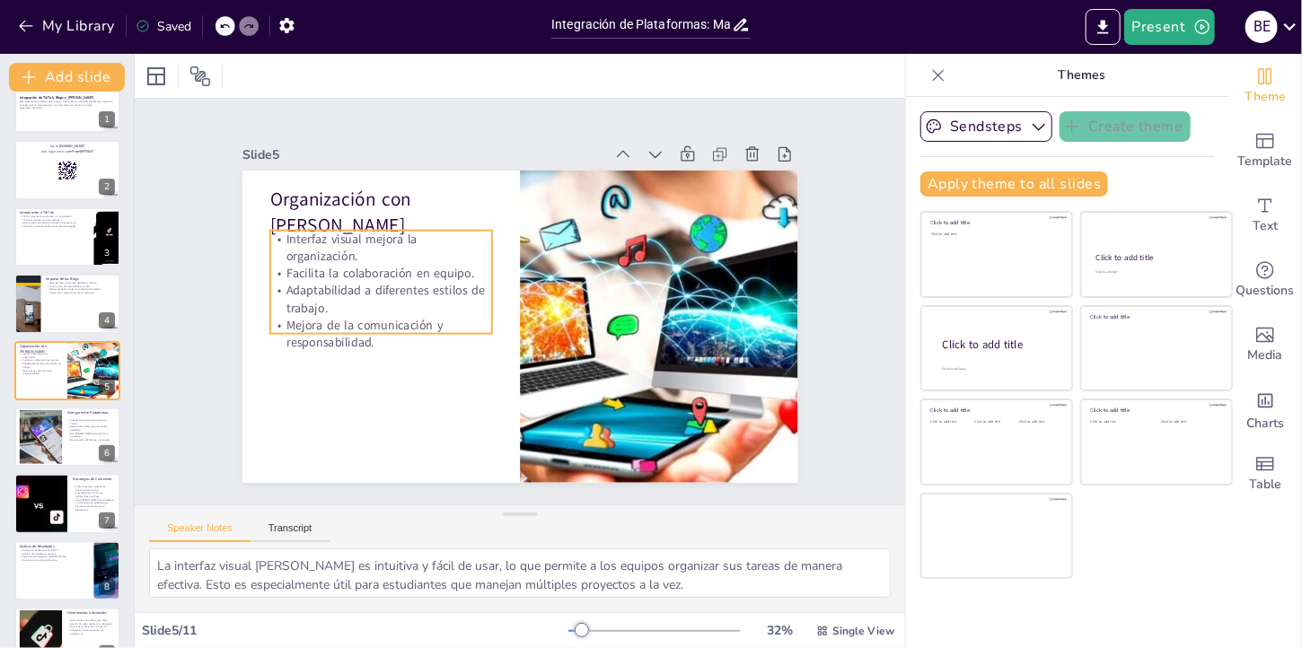
checkbox input "true"
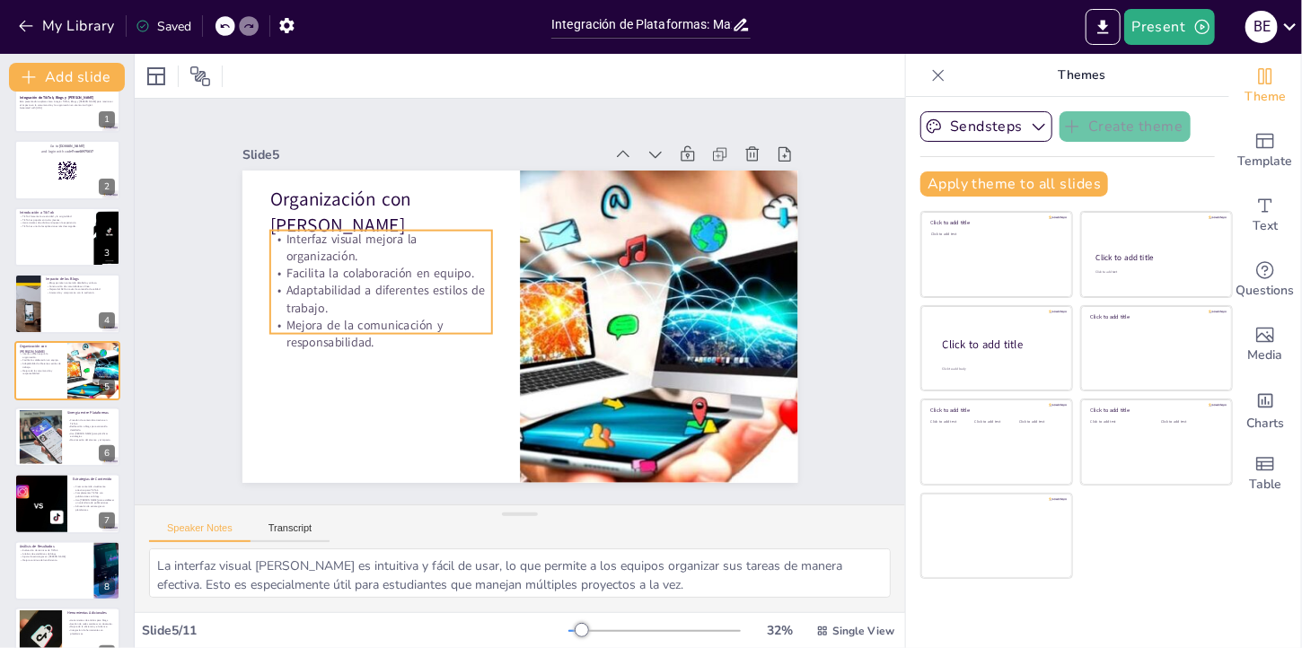
checkbox input "true"
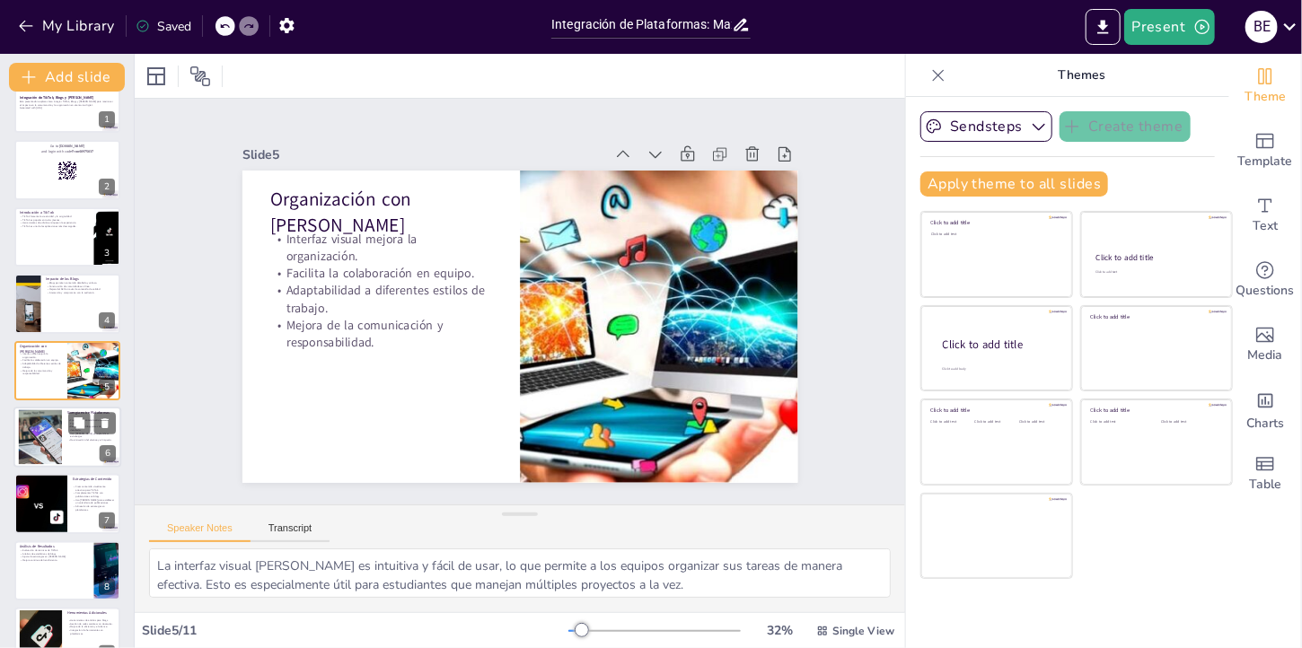
checkbox input "true"
click at [41, 436] on div at bounding box center [40, 437] width 114 height 55
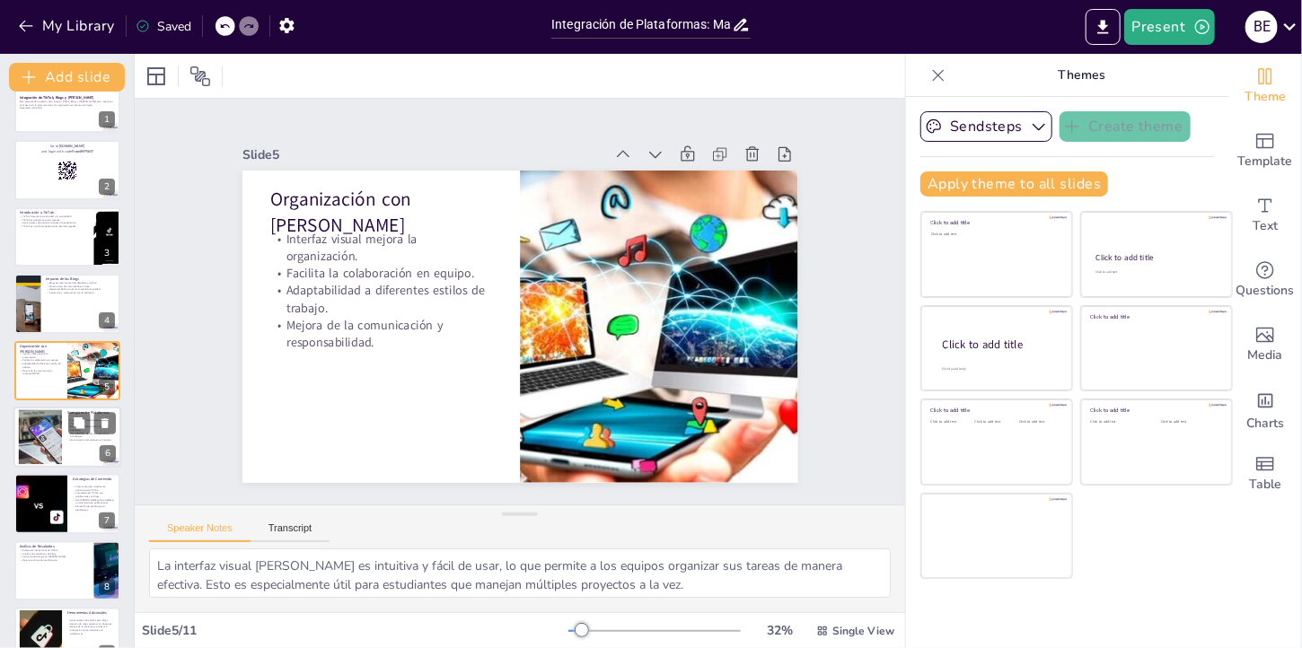
type textarea "La creación de contenido atractivo en TikTok es esencial para captar la atenció…"
checkbox input "true"
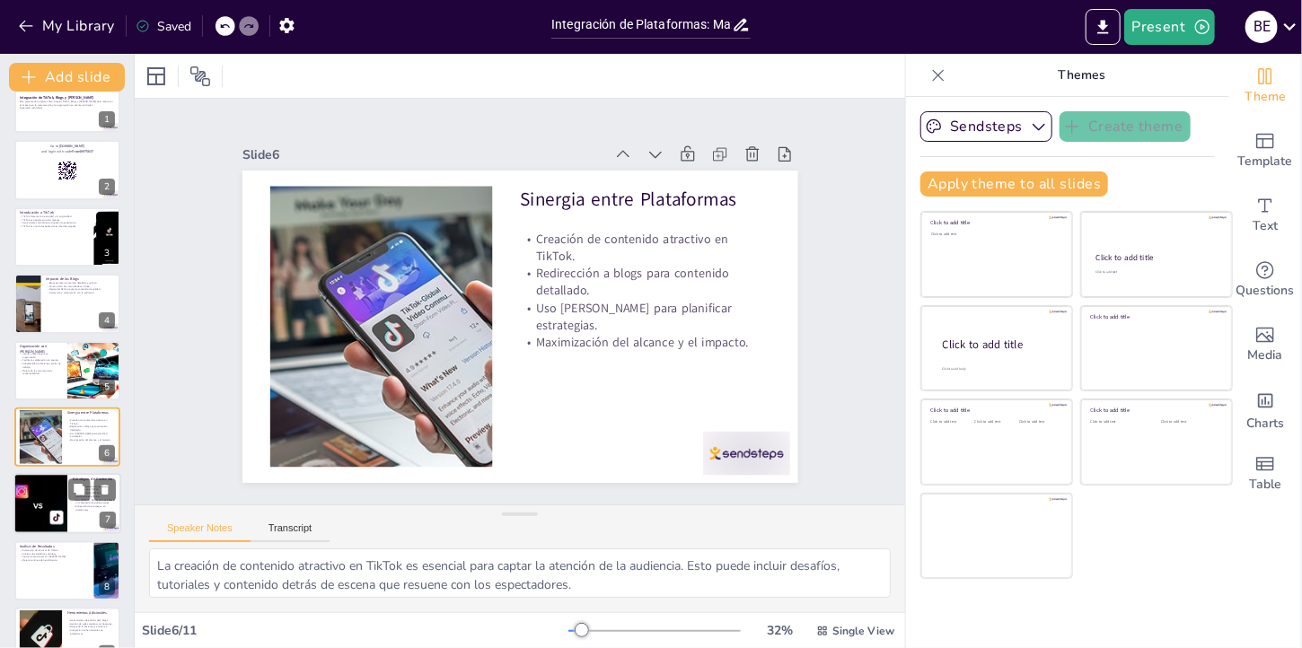
scroll to position [100, 0]
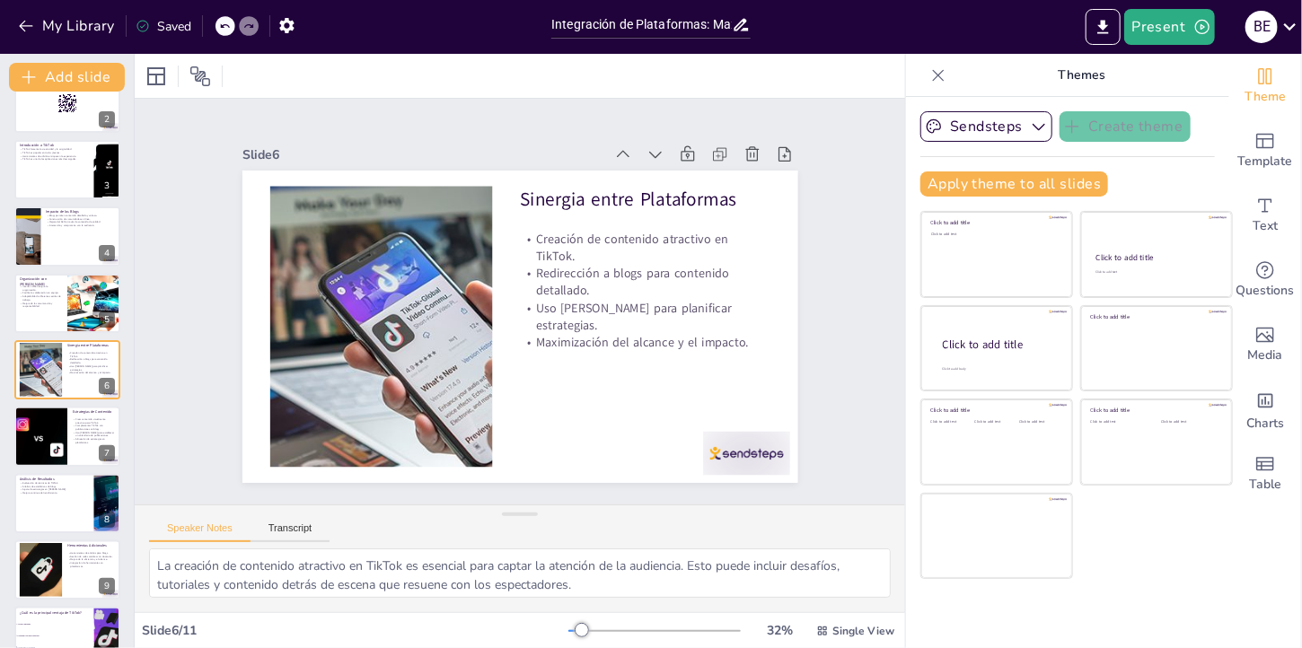
checkbox input "true"
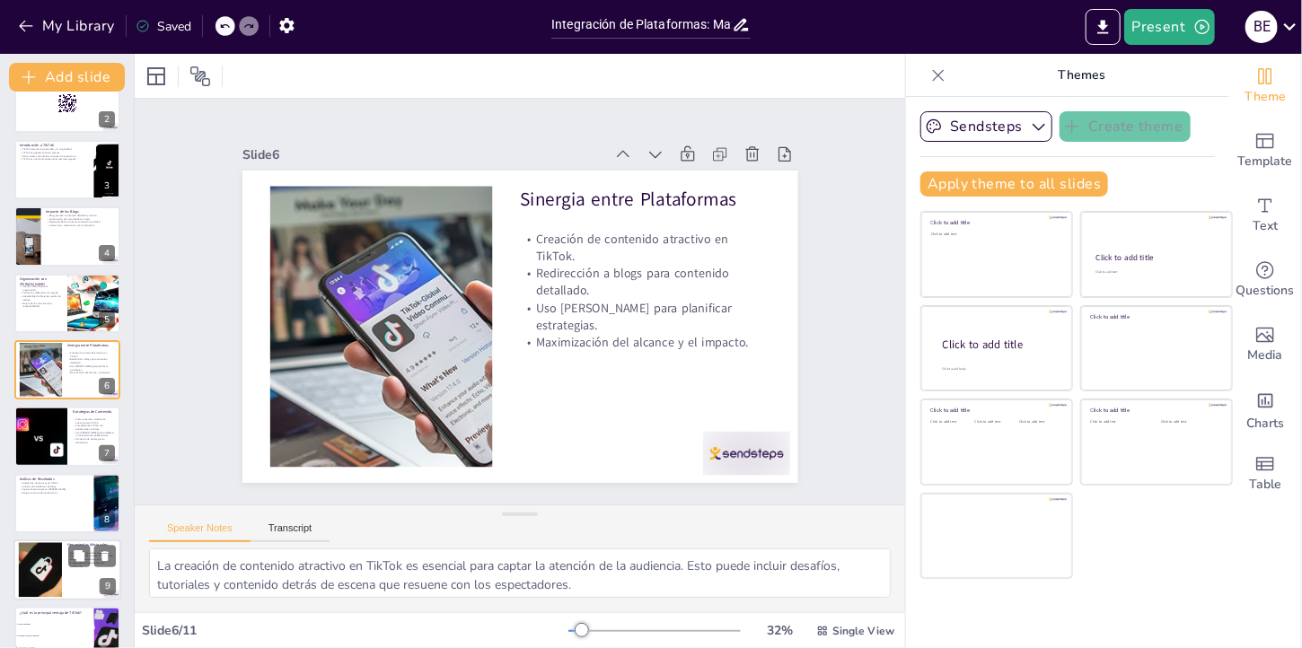
checkbox input "true"
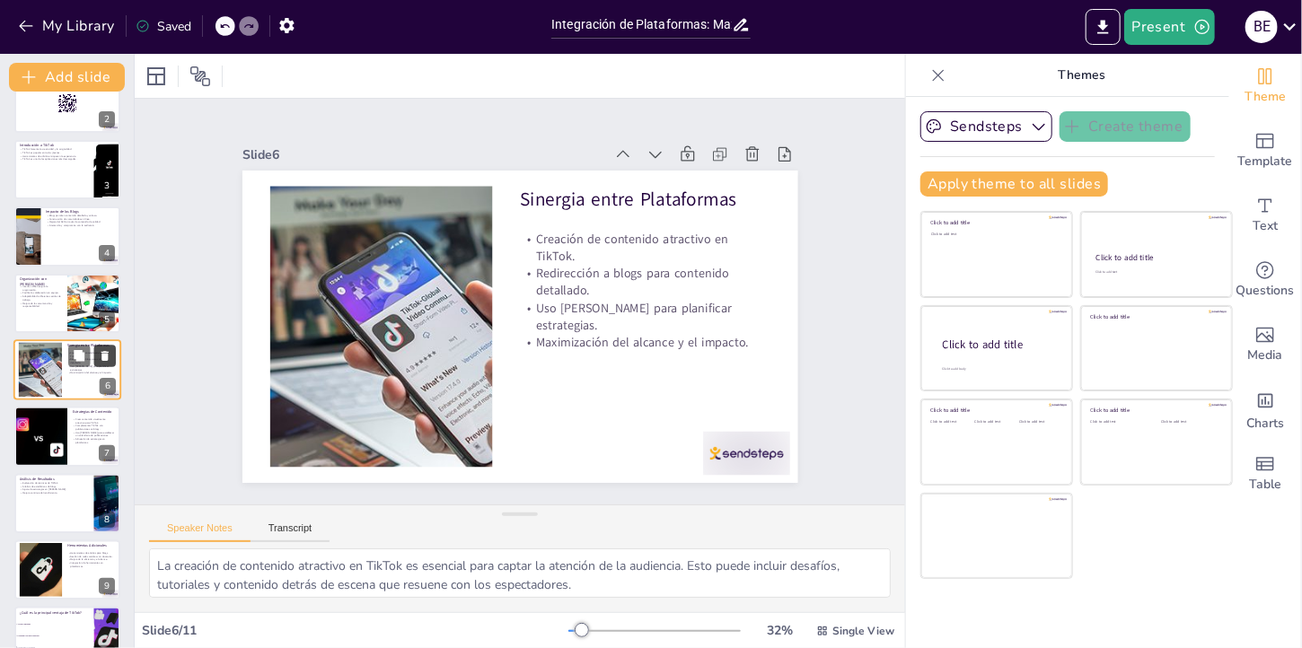
checkbox input "true"
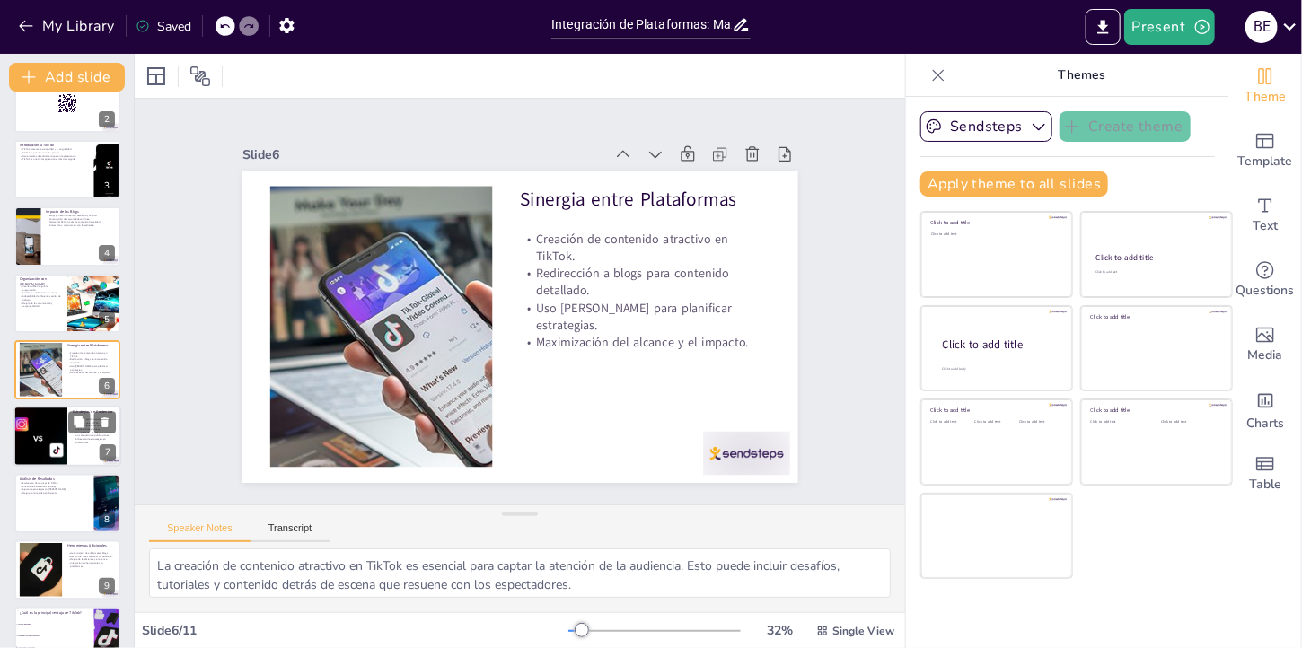
checkbox input "true"
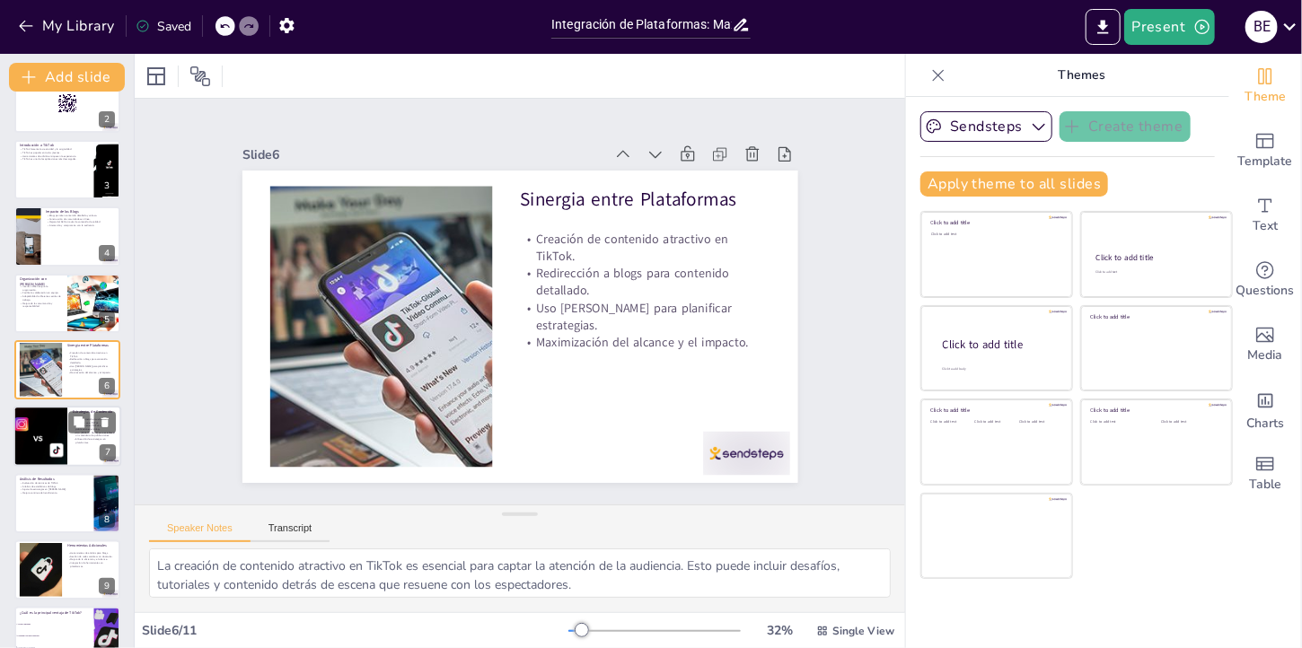
click at [57, 433] on div at bounding box center [40, 437] width 143 height 61
type textarea "La atracción visual es crucial en TikTok, donde los primeros segundos de un vid…"
checkbox input "true"
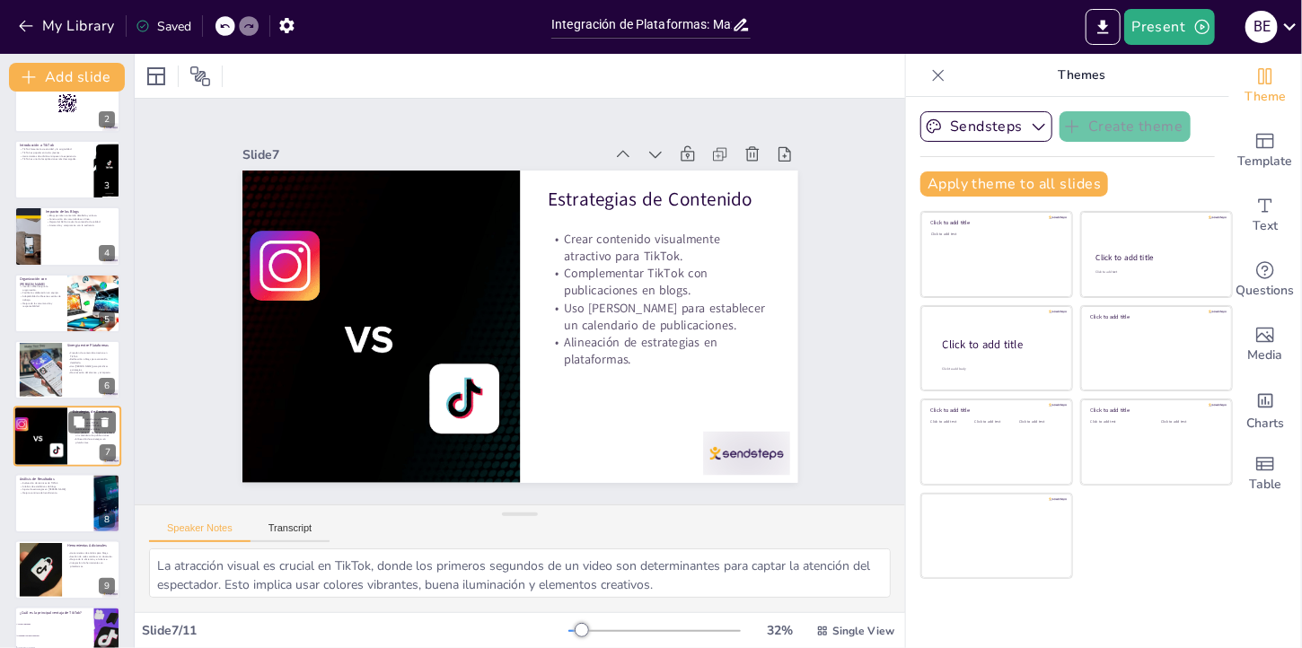
scroll to position [166, 0]
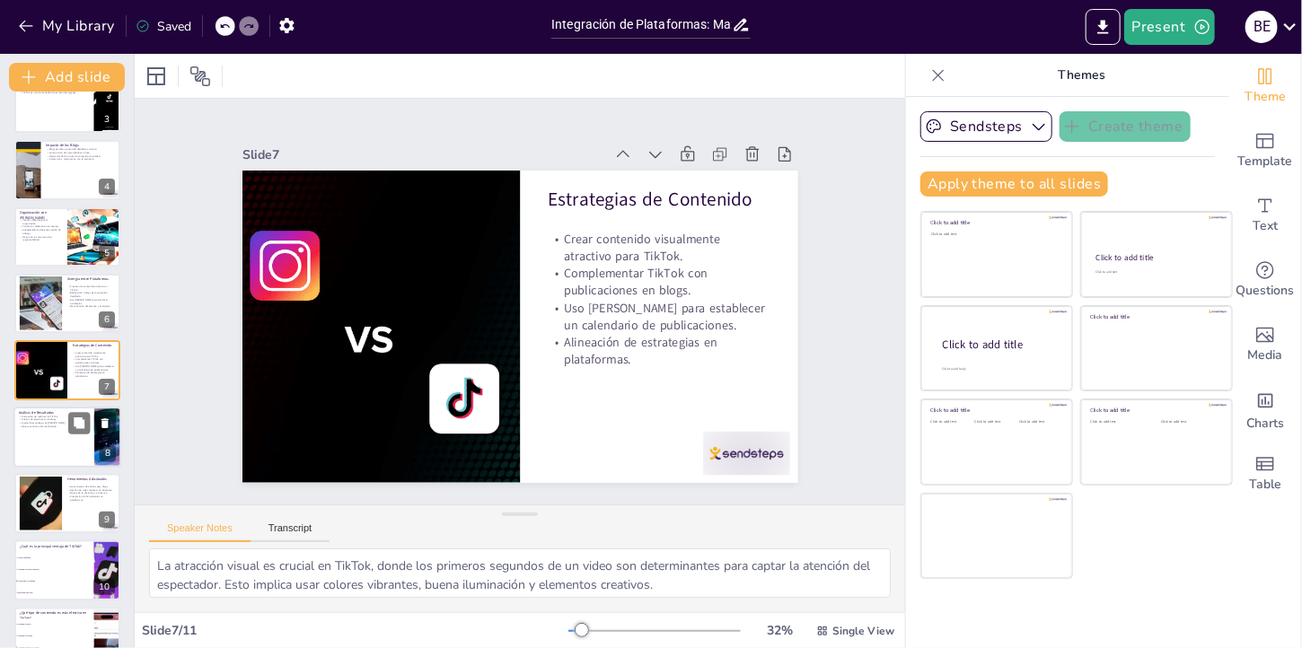
checkbox input "true"
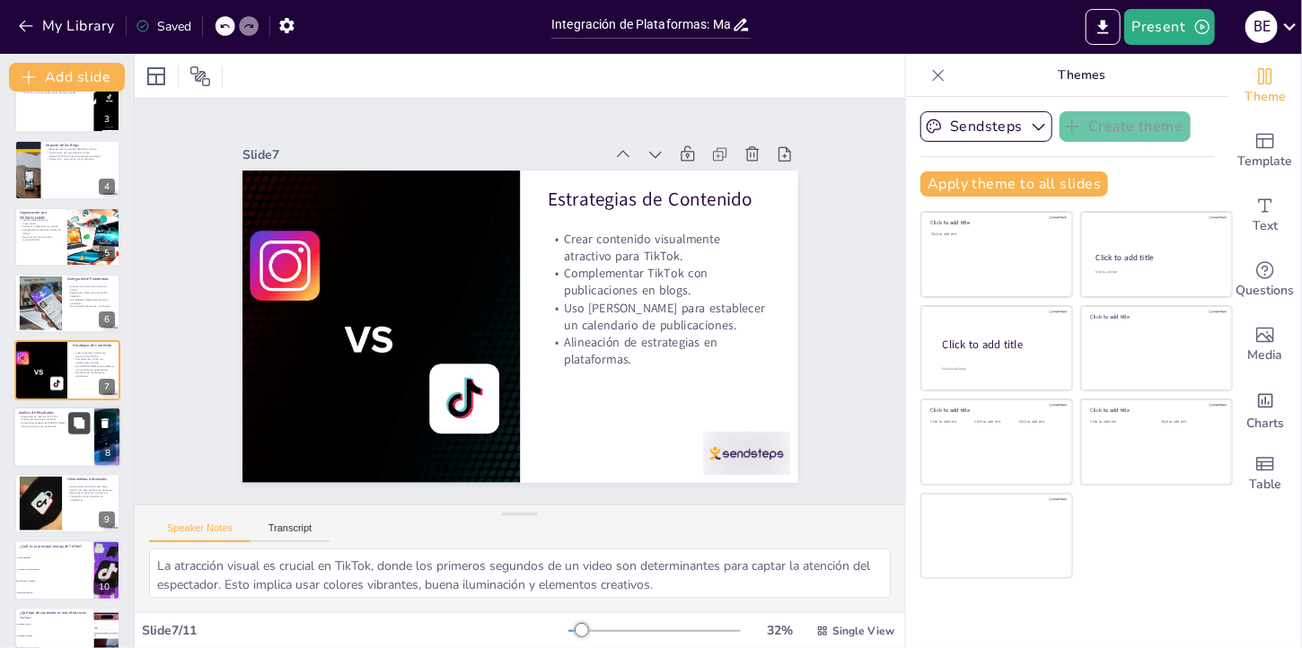
checkbox input "true"
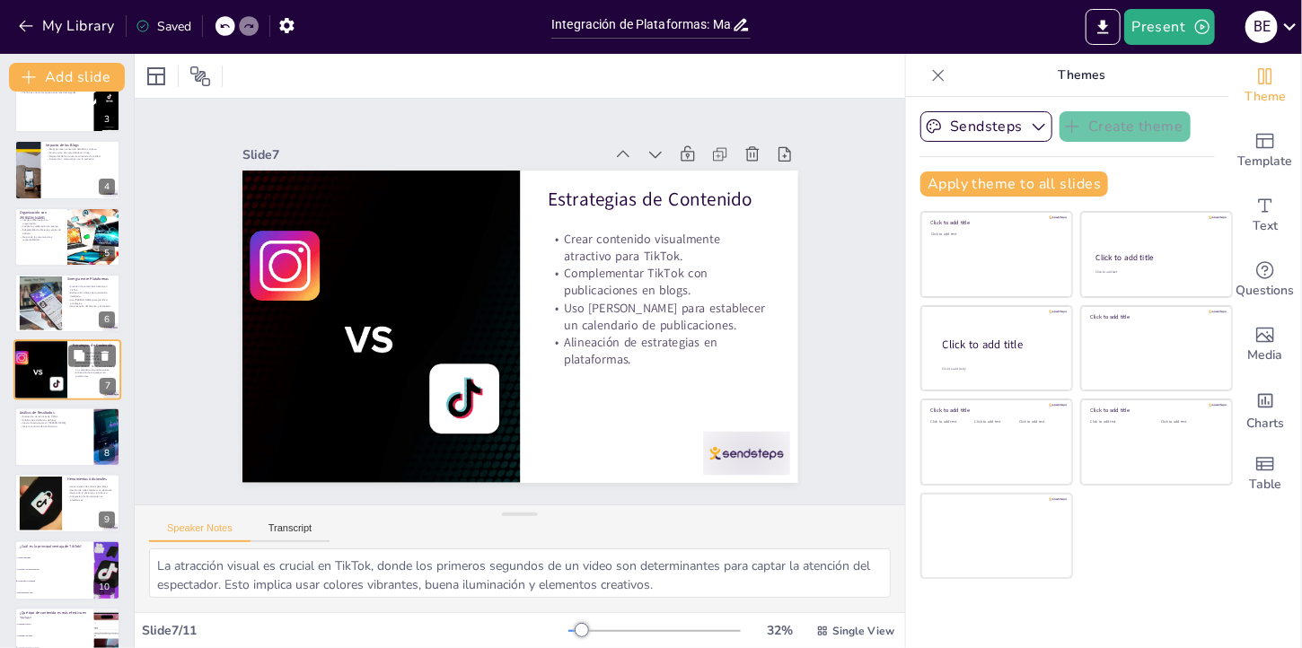
checkbox input "true"
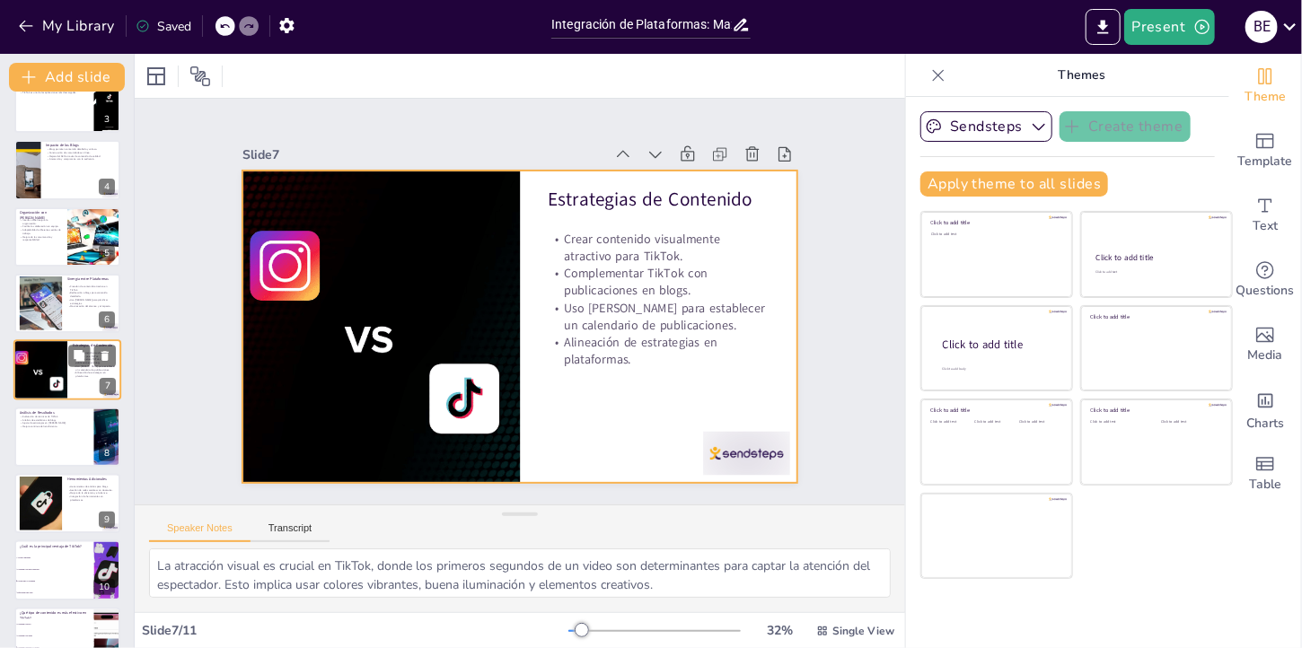
checkbox input "true"
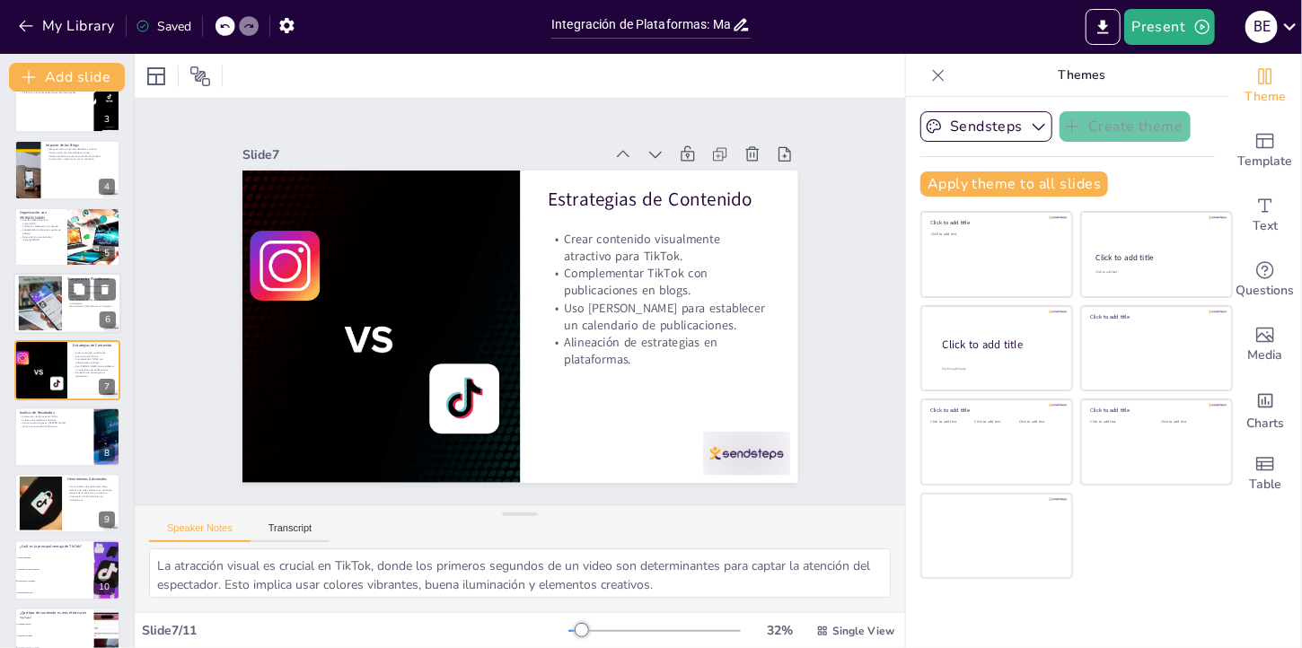
checkbox input "true"
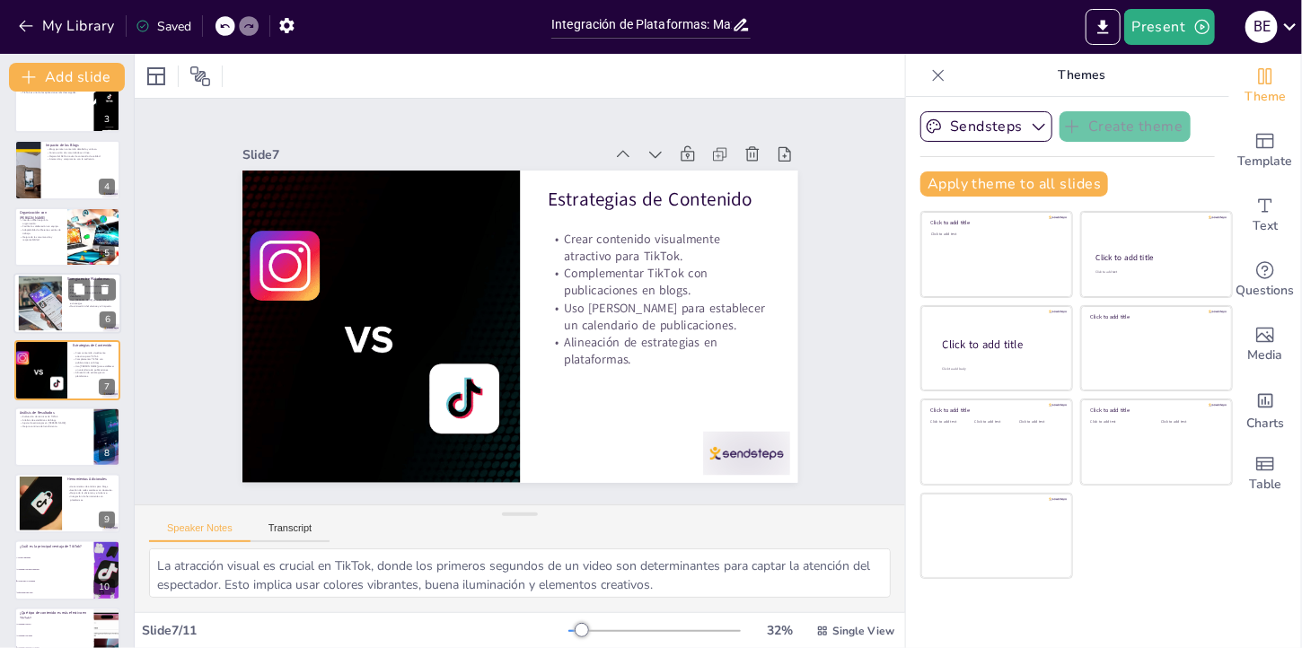
checkbox input "true"
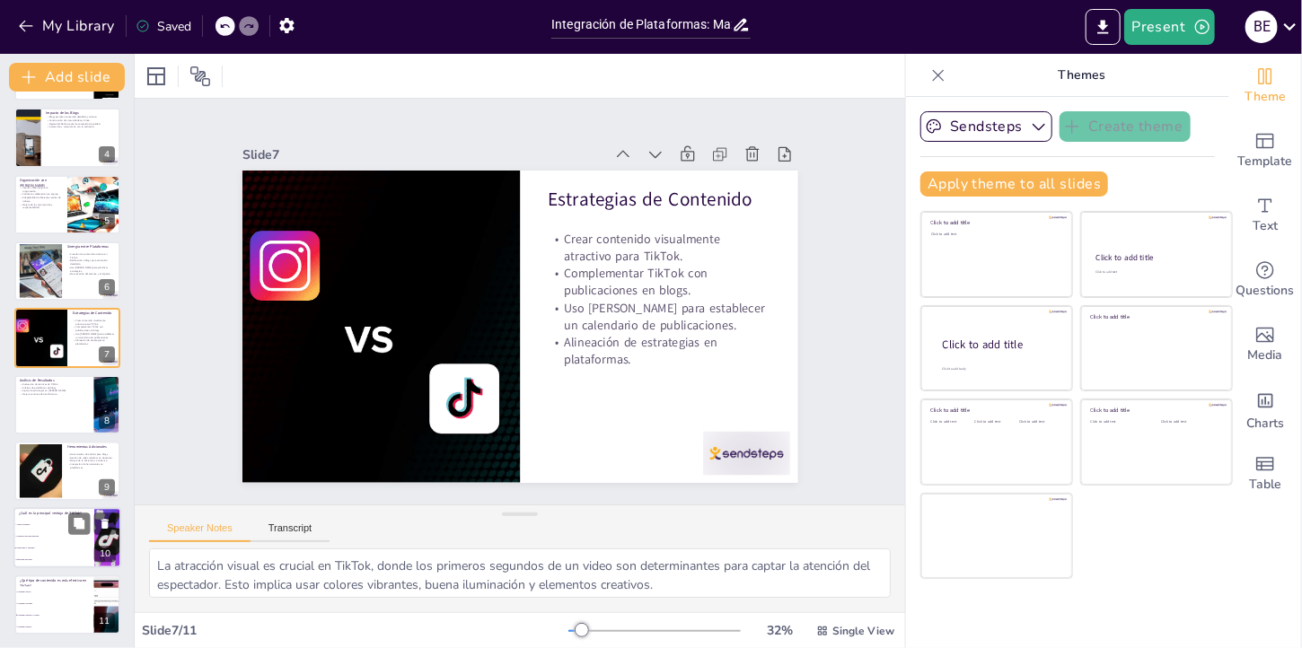
click at [39, 565] on div at bounding box center [67, 538] width 108 height 61
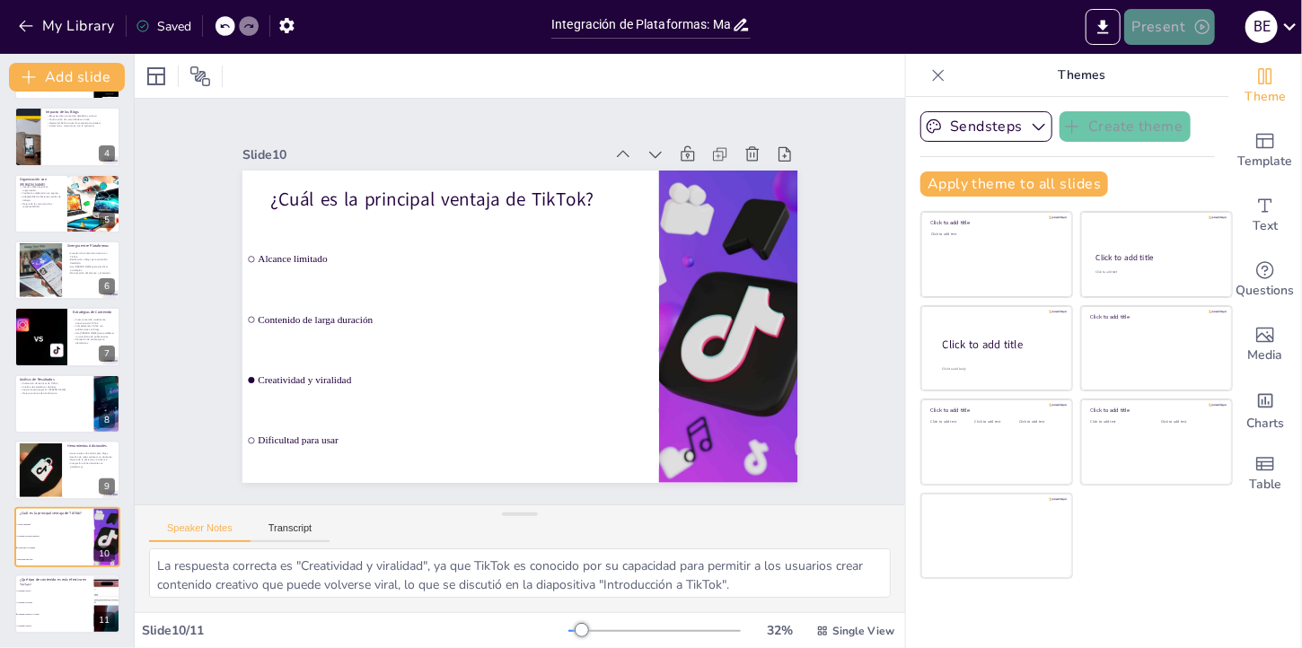
click at [1138, 33] on button "Present" at bounding box center [1169, 27] width 90 height 36
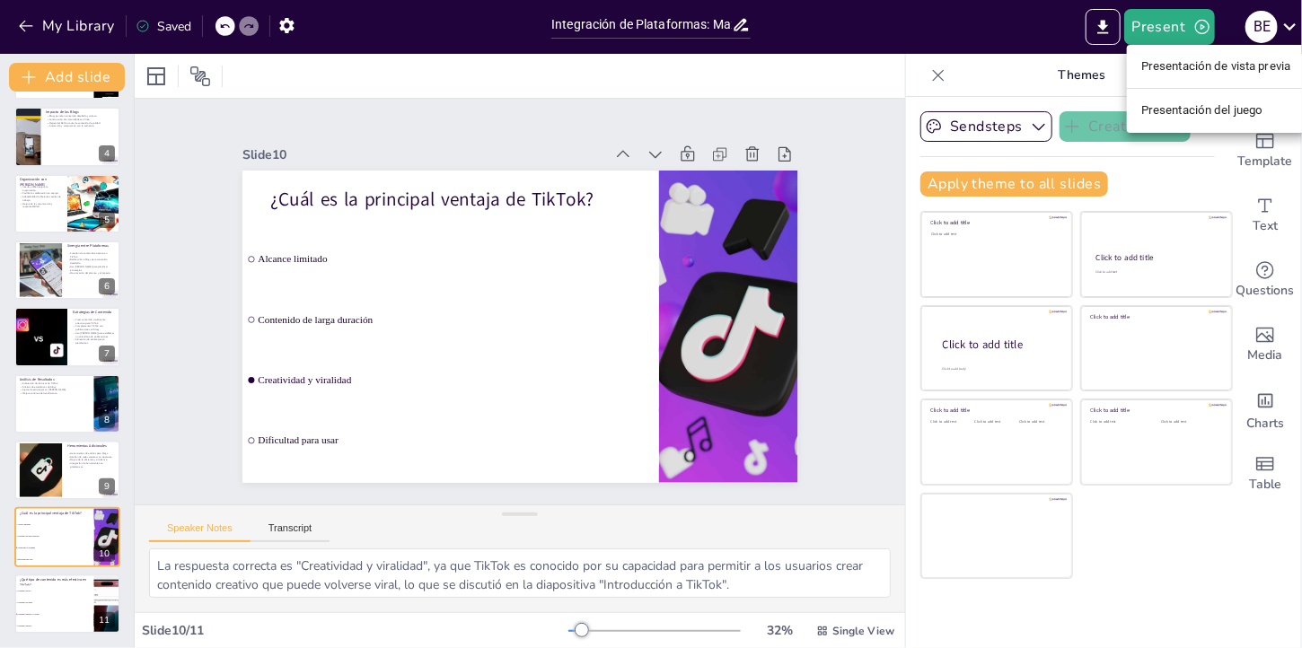
click at [221, 23] on div at bounding box center [651, 324] width 1302 height 648
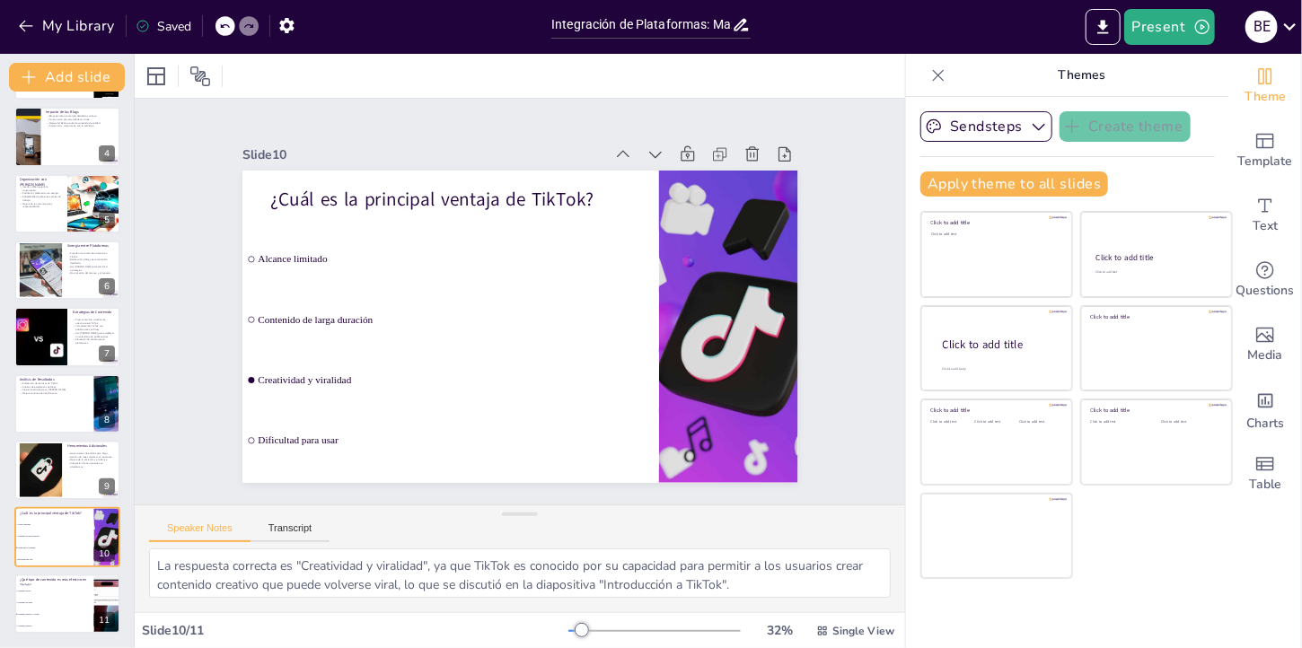
click at [221, 23] on icon at bounding box center [224, 26] width 11 height 11
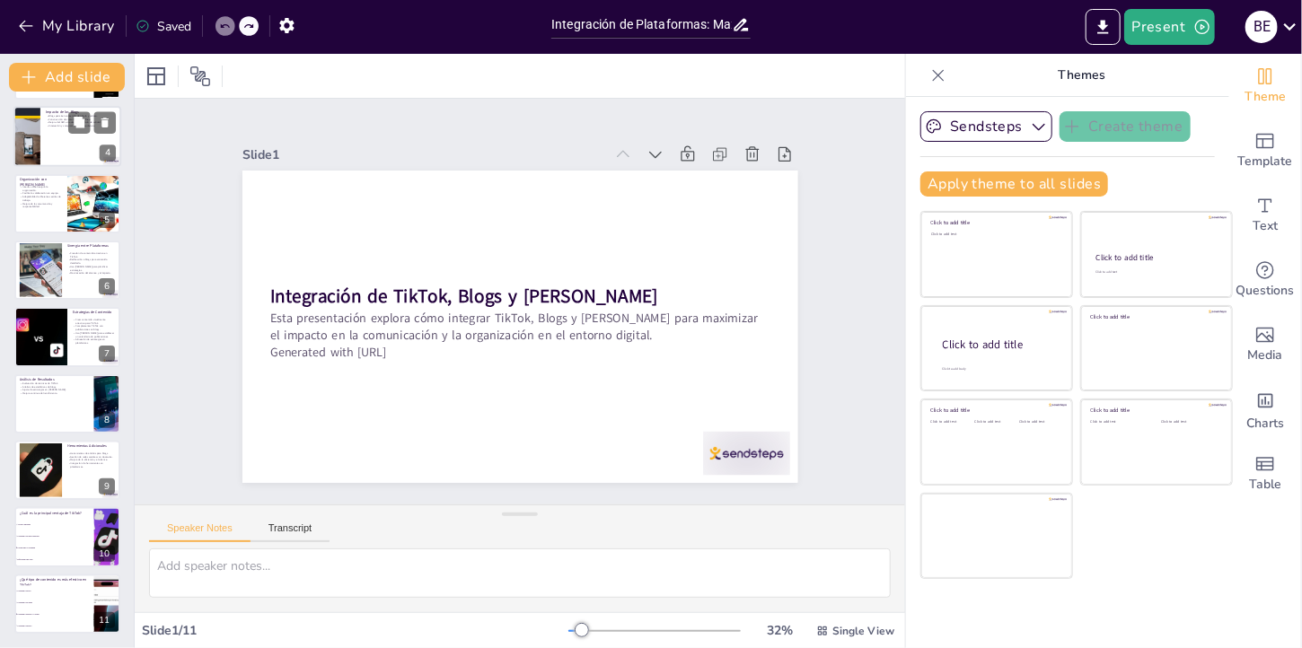
click at [91, 126] on div at bounding box center [92, 123] width 48 height 22
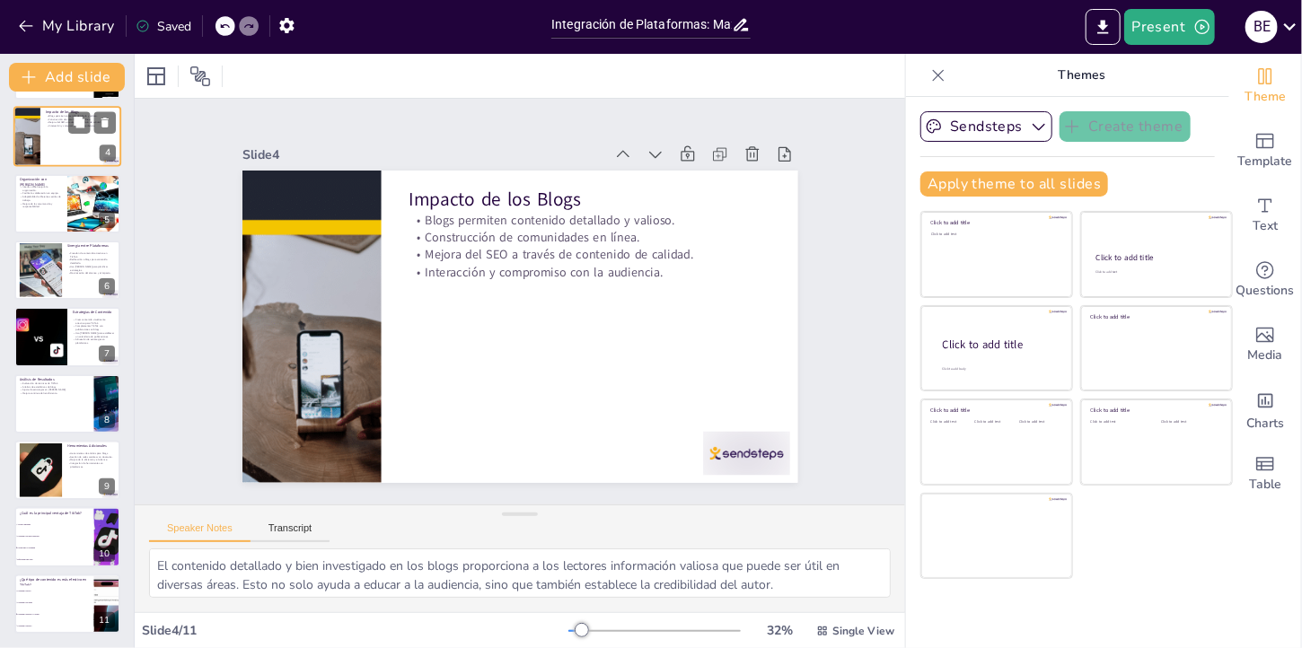
scroll to position [0, 0]
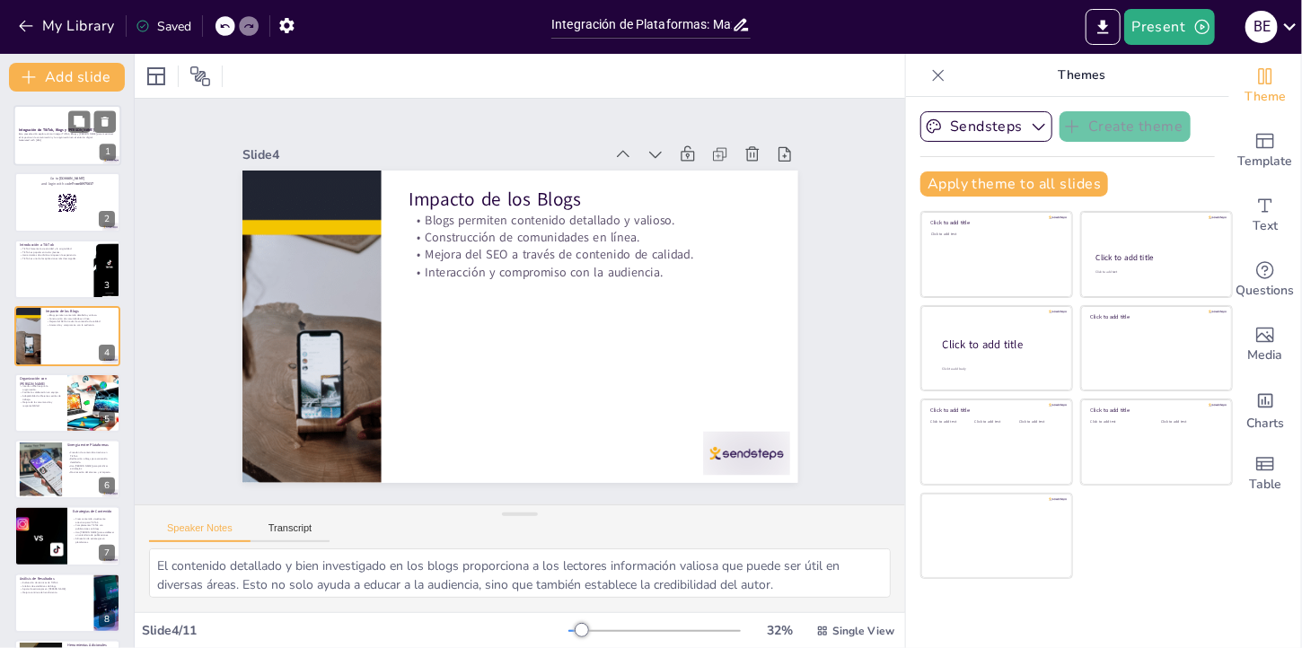
click at [62, 131] on strong "Integración de TikTok, Blogs y [PERSON_NAME]" at bounding box center [56, 129] width 75 height 4
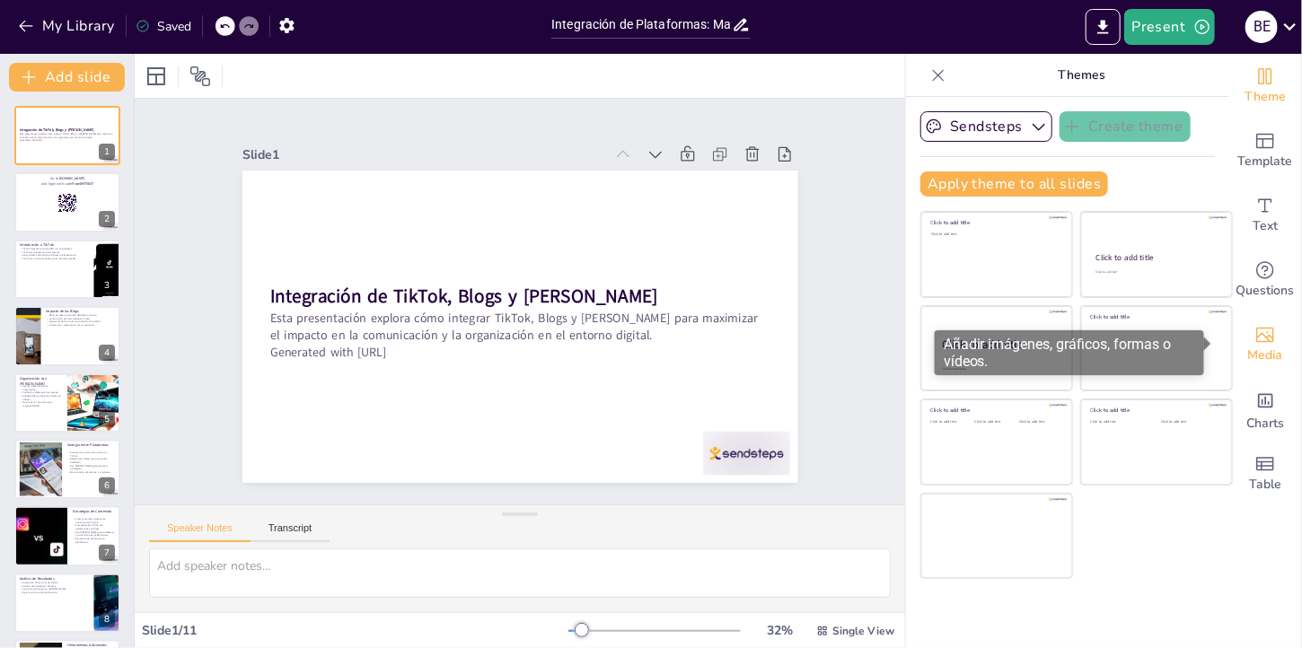
click at [1249, 353] on span "Media" at bounding box center [1265, 356] width 35 height 20
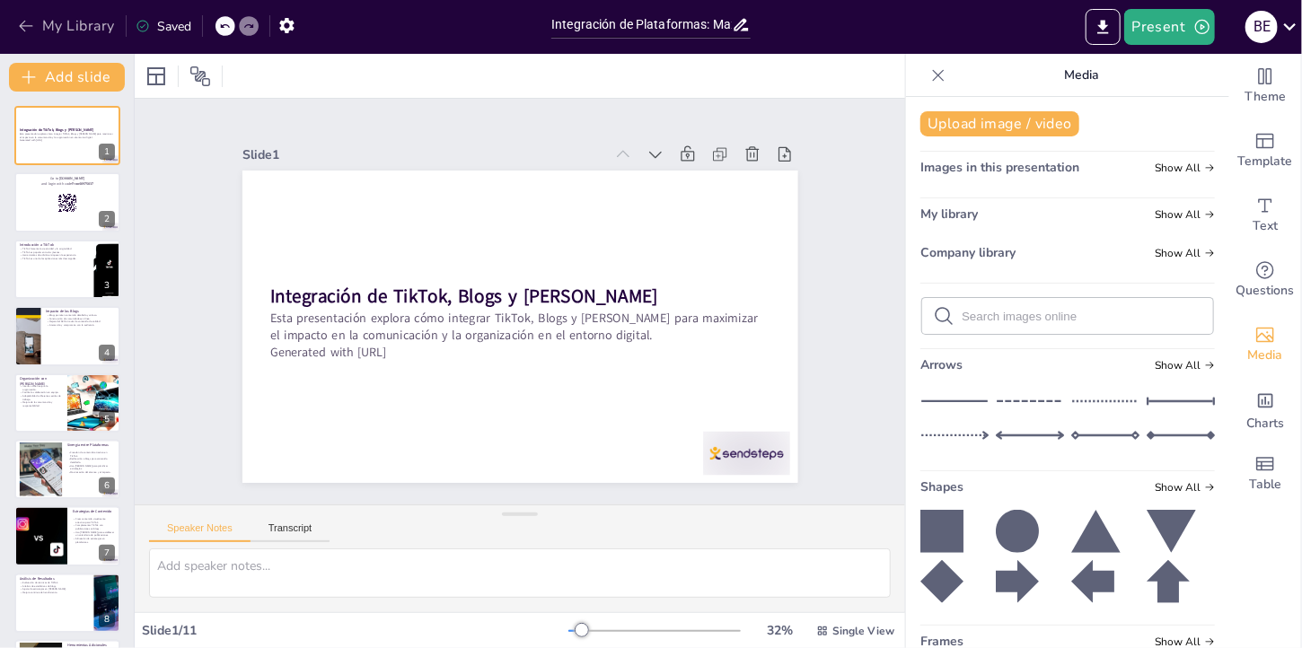
click at [24, 26] on icon "button" at bounding box center [26, 26] width 18 height 18
